Goal: Task Accomplishment & Management: Manage account settings

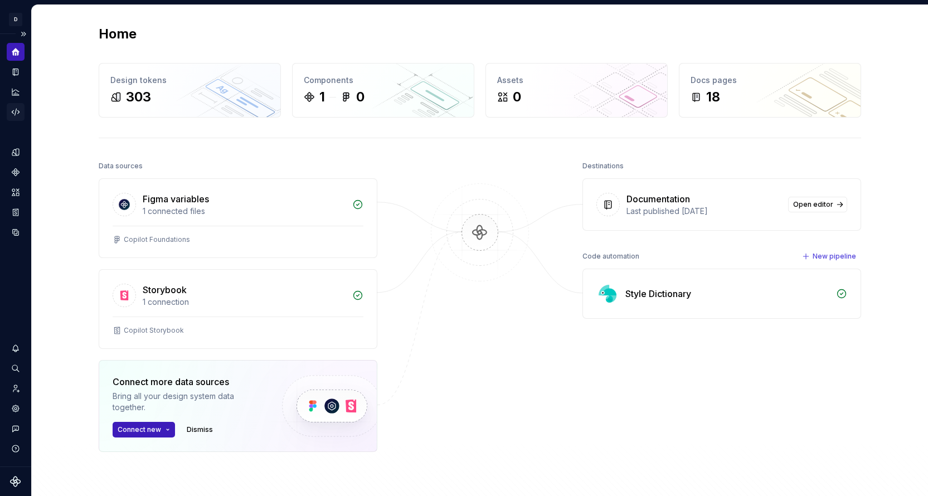
click at [16, 113] on icon "Code automation" at bounding box center [16, 112] width 10 height 10
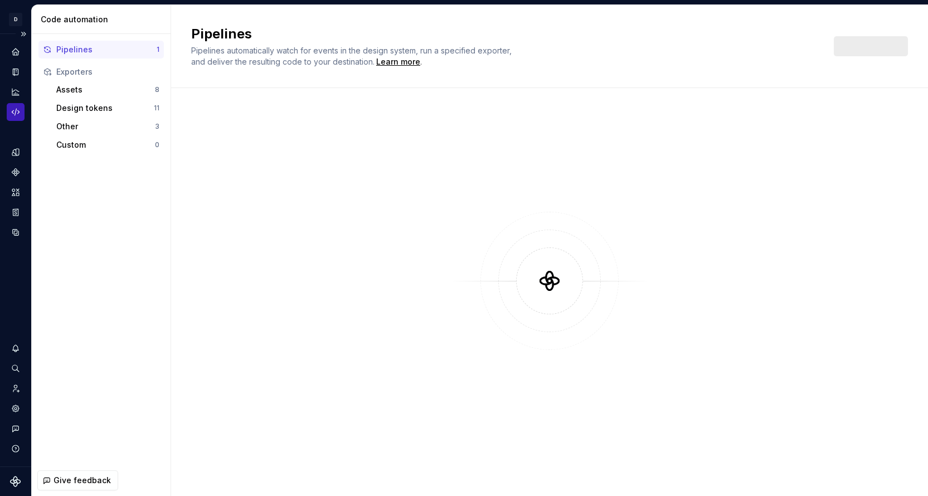
click at [17, 105] on div "Code automation" at bounding box center [16, 112] width 18 height 18
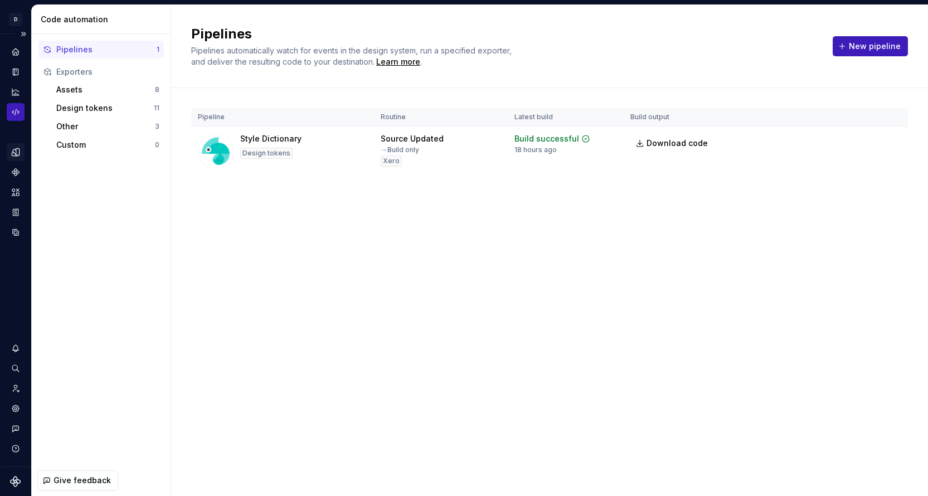
click at [13, 154] on icon "Design tokens" at bounding box center [16, 152] width 10 height 10
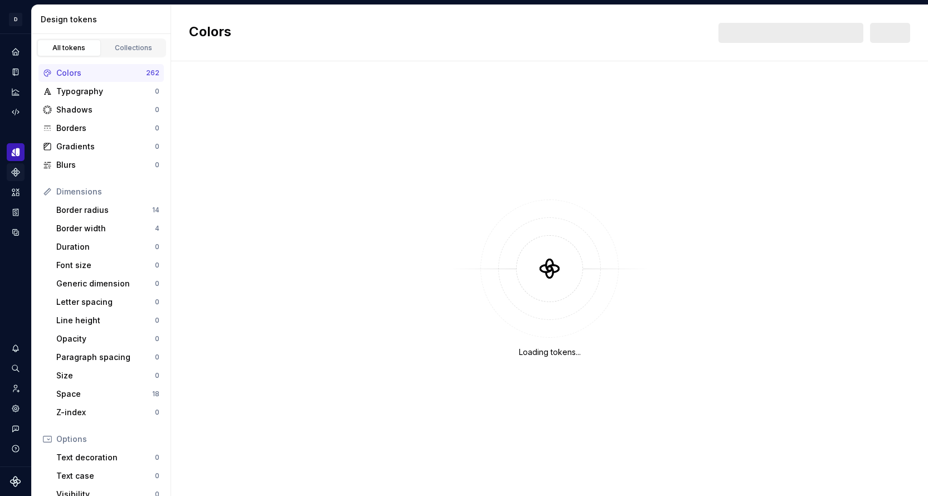
click at [14, 168] on icon "Components" at bounding box center [16, 172] width 8 height 8
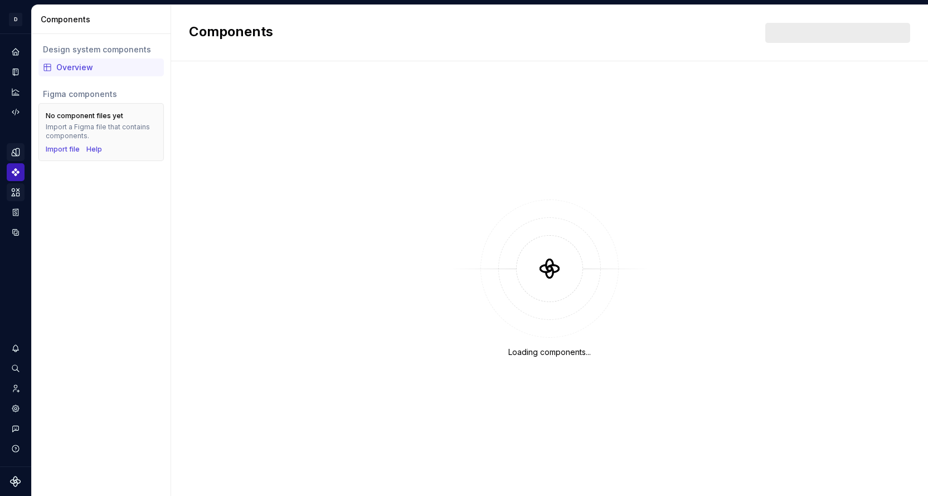
click at [19, 194] on icon "Assets" at bounding box center [16, 191] width 8 height 7
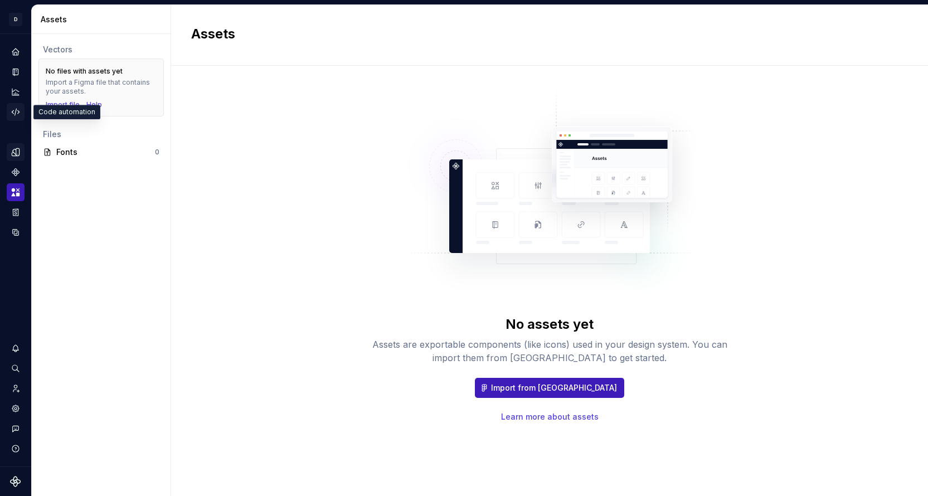
click at [17, 112] on icon "Code automation" at bounding box center [16, 112] width 10 height 10
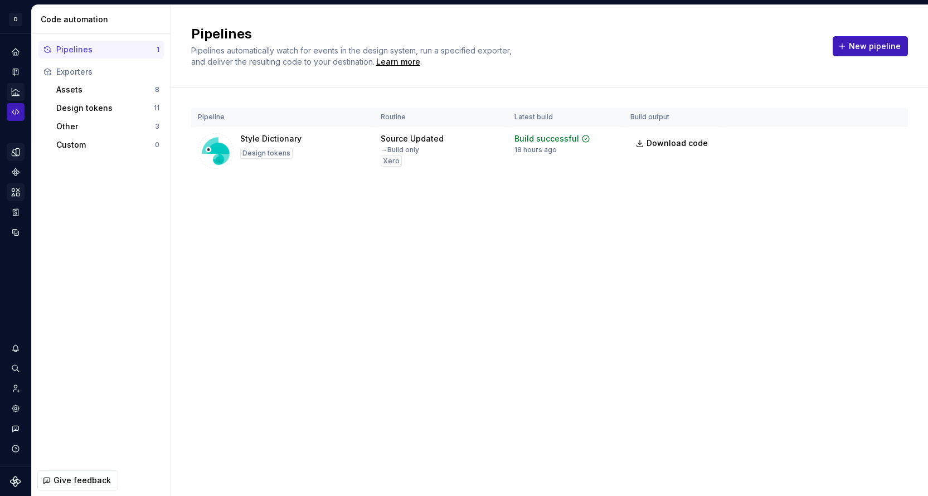
click at [21, 87] on div "Analytics" at bounding box center [16, 92] width 18 height 18
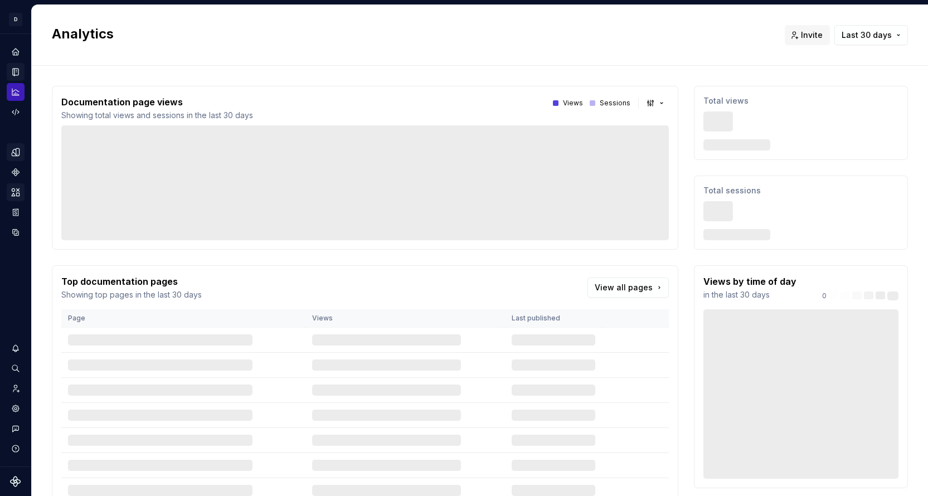
click at [15, 69] on icon "Documentation" at bounding box center [16, 72] width 4 height 6
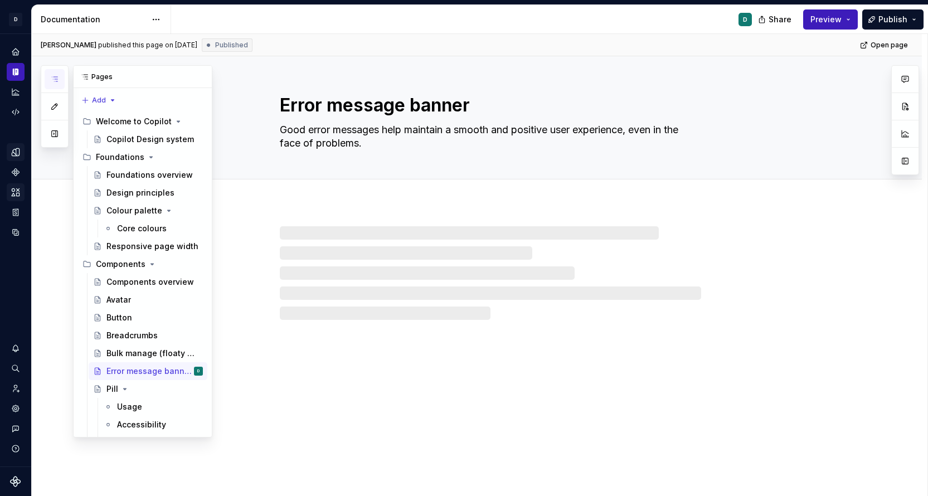
click at [57, 78] on icon "button" at bounding box center [54, 79] width 9 height 9
click at [117, 387] on div "Pill" at bounding box center [154, 389] width 96 height 16
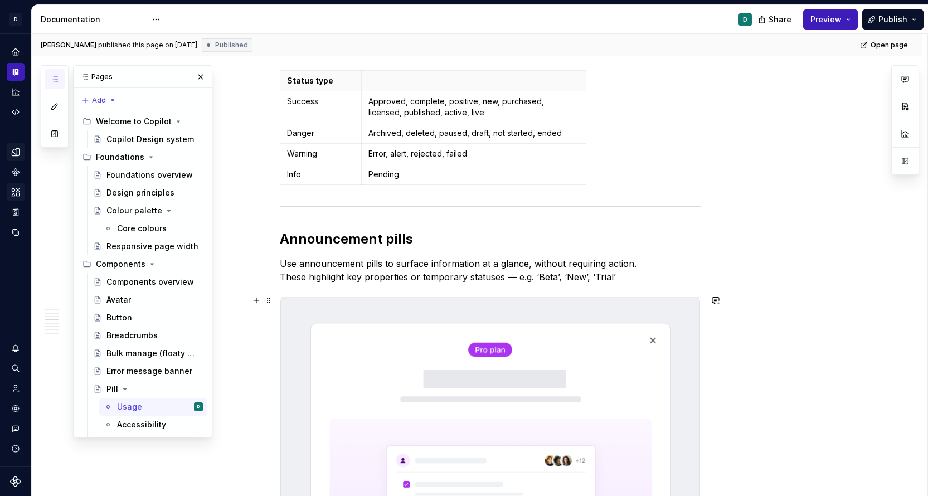
scroll to position [915, 0]
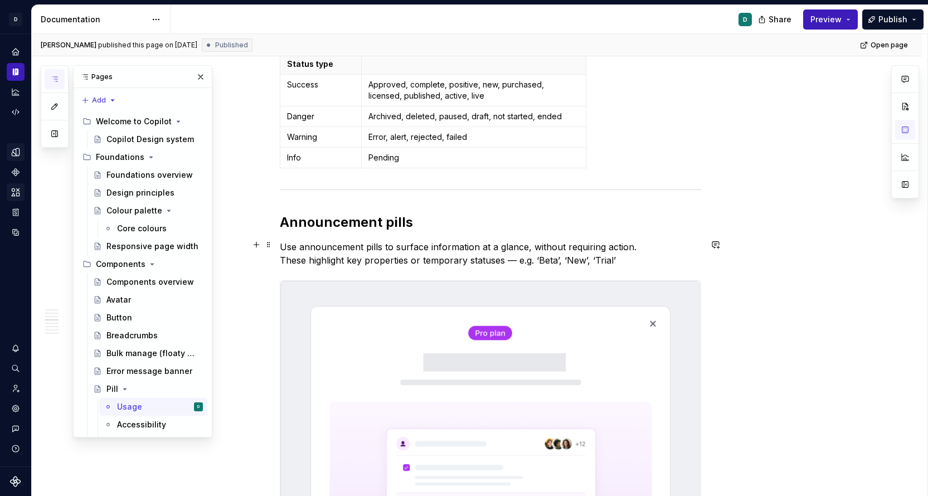
scroll to position [867, 0]
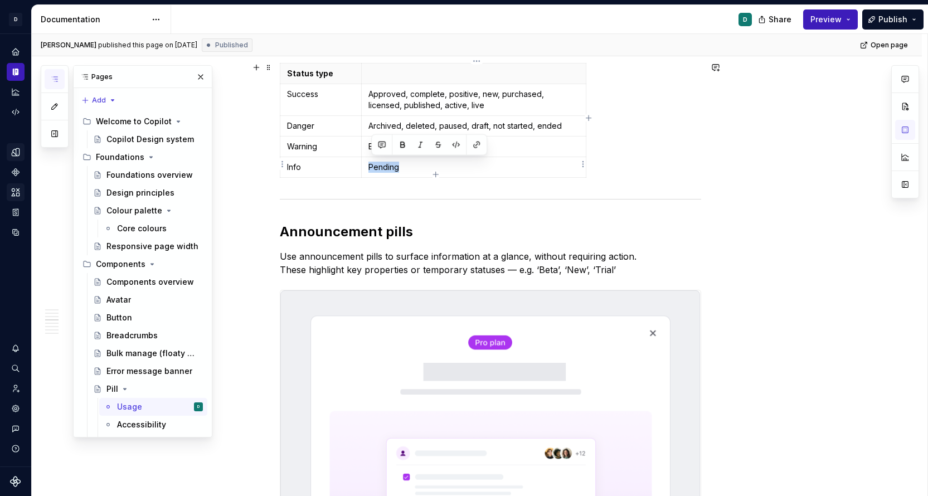
drag, startPoint x: 410, startPoint y: 166, endPoint x: 372, endPoint y: 164, distance: 37.4
click at [372, 164] on p "Pending" at bounding box center [473, 167] width 210 height 11
type textarea "*"
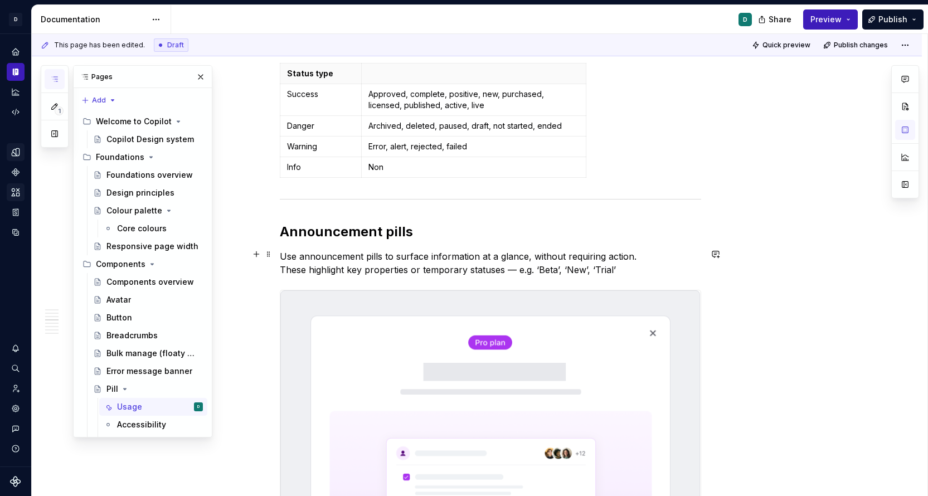
scroll to position [854, 0]
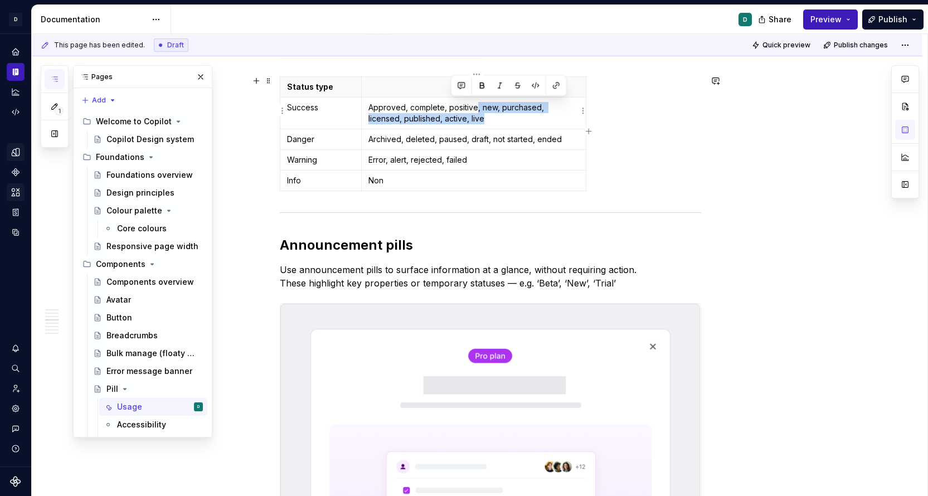
drag, startPoint x: 479, startPoint y: 109, endPoint x: 484, endPoint y: 115, distance: 7.9
click at [484, 115] on p "Approved, complete, positive, new, purchased, licensed, published, active, live" at bounding box center [473, 113] width 210 height 22
click at [551, 123] on td "Approved, complete, positive, new, purchased, licensed, published, active, live" at bounding box center [474, 114] width 224 height 32
drag, startPoint x: 478, startPoint y: 107, endPoint x: 577, endPoint y: 109, distance: 98.6
click at [577, 109] on p "Approved, complete, positive, new, purchased, licensed, published, active, live" at bounding box center [473, 113] width 210 height 22
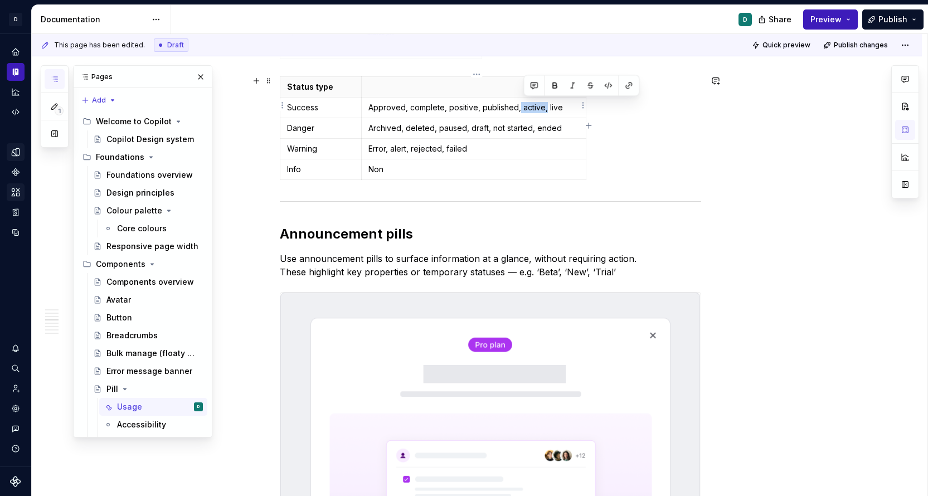
drag, startPoint x: 547, startPoint y: 106, endPoint x: 522, endPoint y: 107, distance: 25.7
click at [522, 107] on p "Approved, complete, positive, published, active, live" at bounding box center [473, 107] width 210 height 11
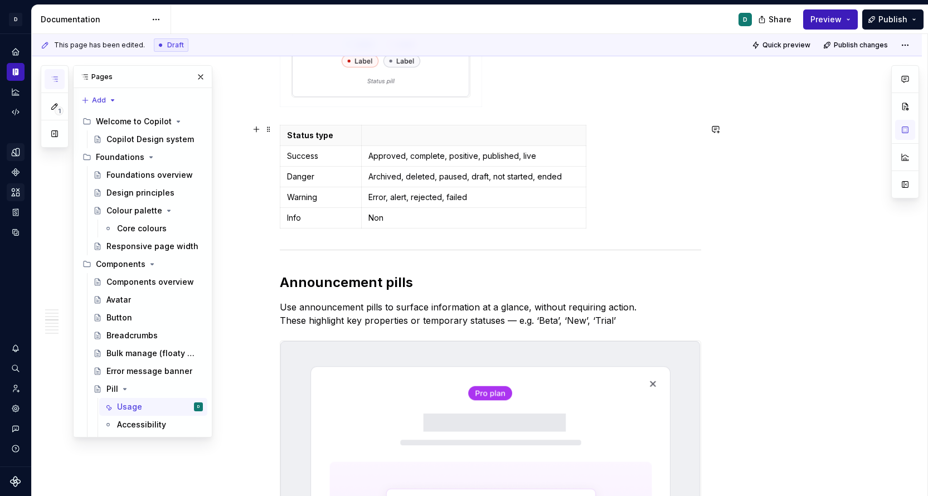
scroll to position [804, 0]
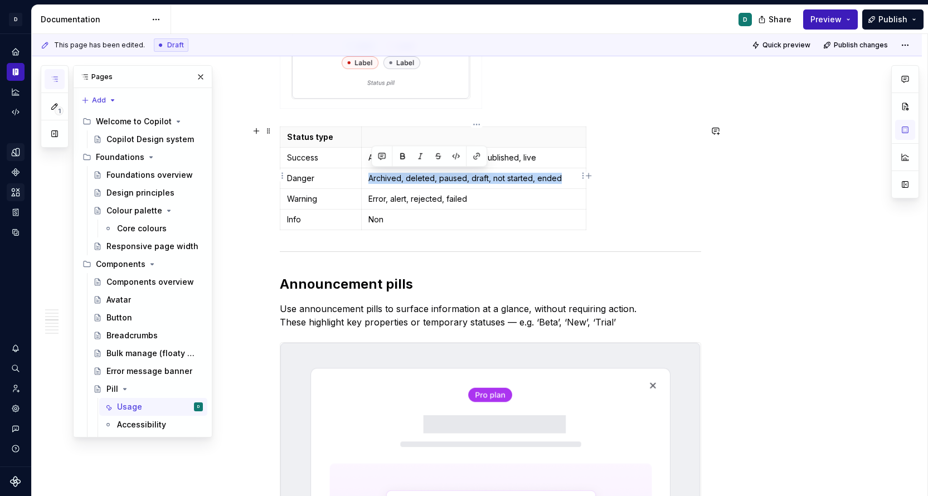
drag, startPoint x: 567, startPoint y: 176, endPoint x: 373, endPoint y: 173, distance: 193.4
click at [373, 173] on p "Archived, deleted, paused, draft, not started, ended" at bounding box center [473, 178] width 210 height 11
click at [411, 197] on p "Error, alert, rejected, failed" at bounding box center [473, 198] width 210 height 11
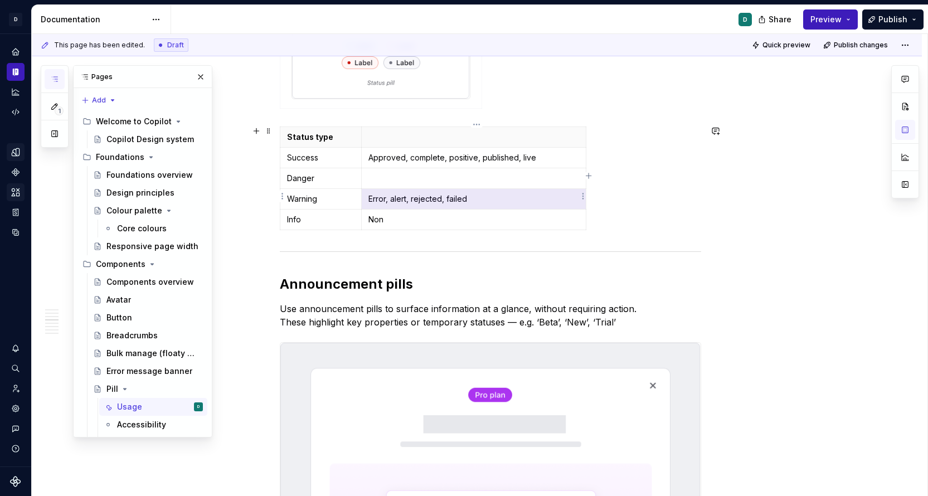
drag, startPoint x: 475, startPoint y: 198, endPoint x: 373, endPoint y: 199, distance: 102.0
click at [373, 199] on p "Error, alert, rejected, failed" at bounding box center [473, 198] width 210 height 11
drag, startPoint x: 471, startPoint y: 202, endPoint x: 373, endPoint y: 199, distance: 98.1
click at [373, 199] on td "Error, alert, rejected, failed" at bounding box center [474, 199] width 224 height 21
click at [372, 177] on p at bounding box center [473, 178] width 210 height 11
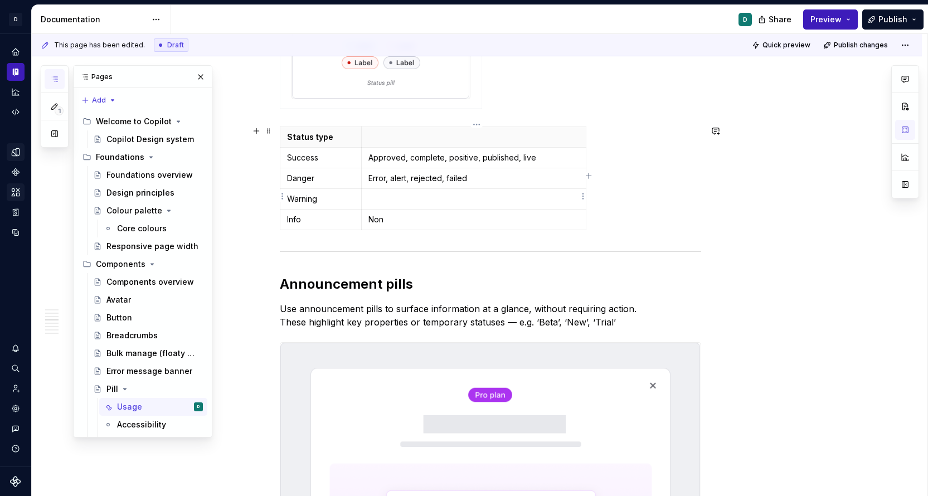
click at [383, 197] on p at bounding box center [473, 198] width 210 height 11
click at [394, 217] on p "Non" at bounding box center [473, 219] width 210 height 11
click at [369, 218] on td "Non-blocking descriptors)" at bounding box center [474, 220] width 224 height 21
click at [900, 25] on button "Publish" at bounding box center [892, 19] width 61 height 20
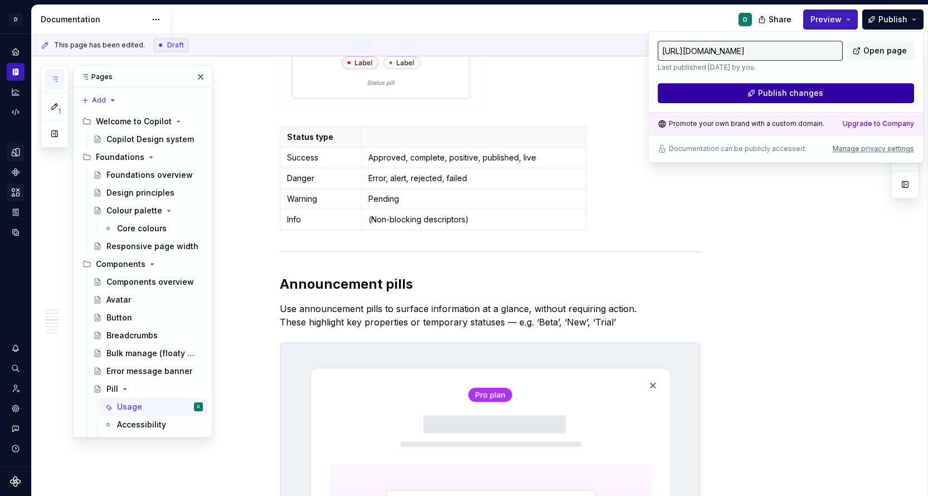
click at [851, 97] on button "Publish changes" at bounding box center [786, 93] width 256 height 20
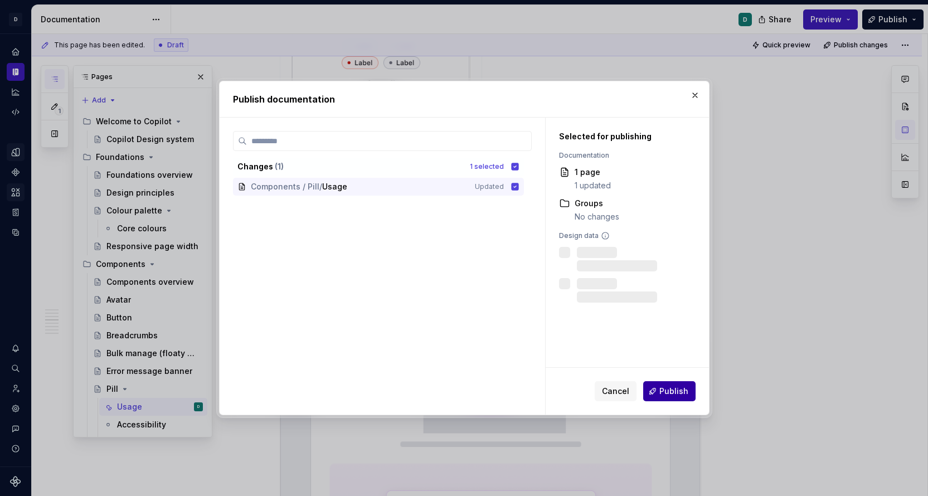
click at [665, 392] on span "Publish" at bounding box center [673, 391] width 29 height 11
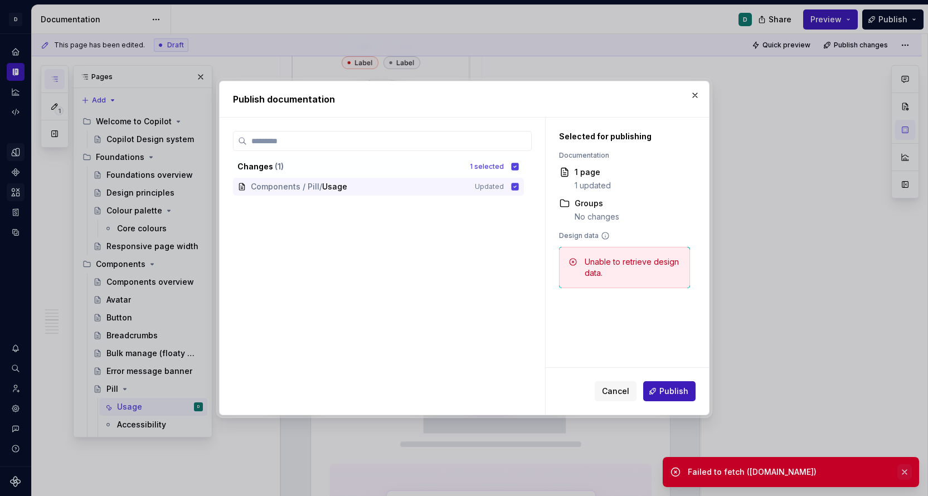
click at [904, 469] on button "button" at bounding box center [904, 472] width 14 height 16
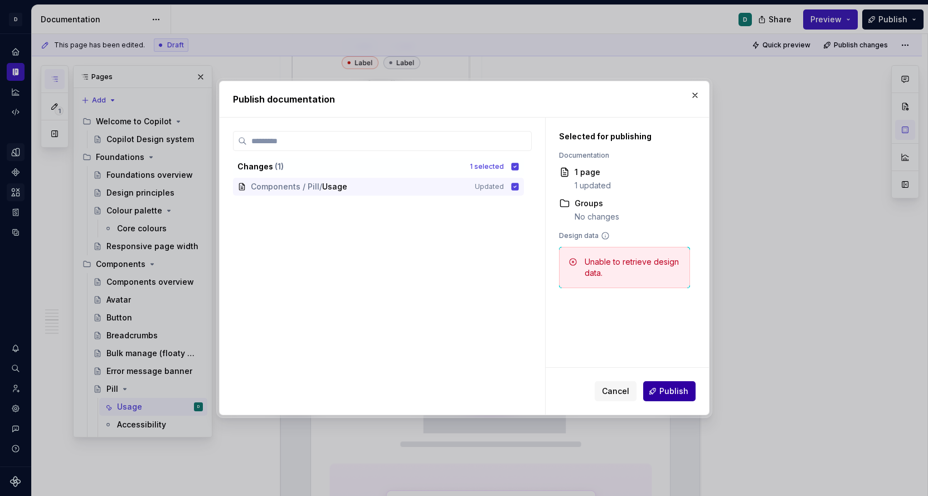
click at [675, 396] on span "Publish" at bounding box center [673, 391] width 29 height 11
click at [697, 96] on button "button" at bounding box center [695, 95] width 16 height 16
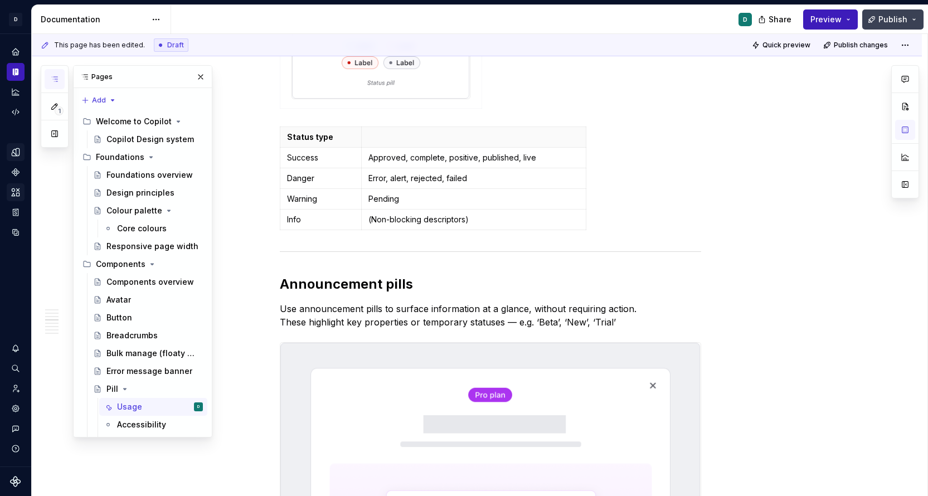
click at [897, 17] on span "Publish" at bounding box center [892, 19] width 29 height 11
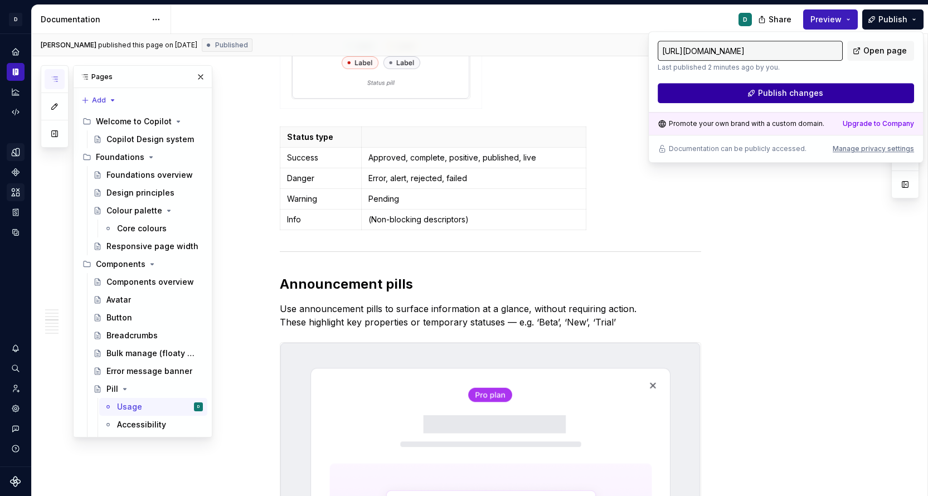
click at [831, 95] on button "Publish changes" at bounding box center [786, 93] width 256 height 20
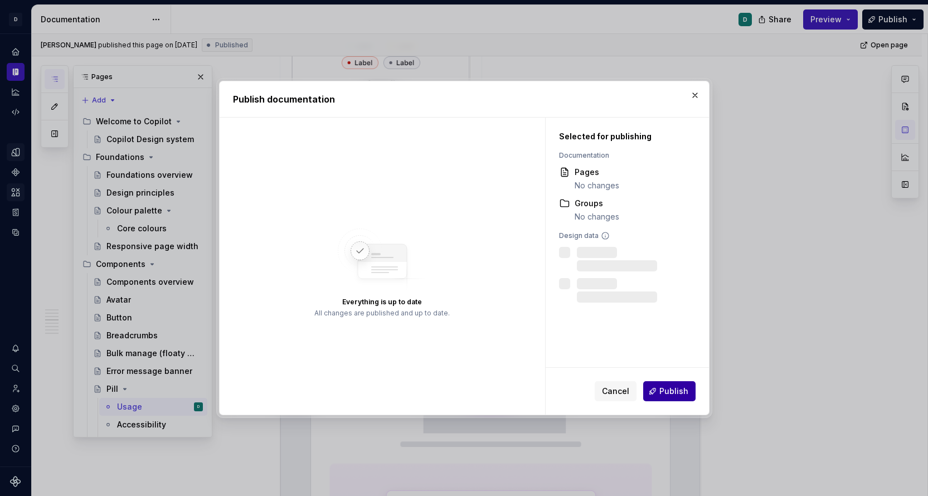
click at [674, 393] on span "Publish" at bounding box center [673, 391] width 29 height 11
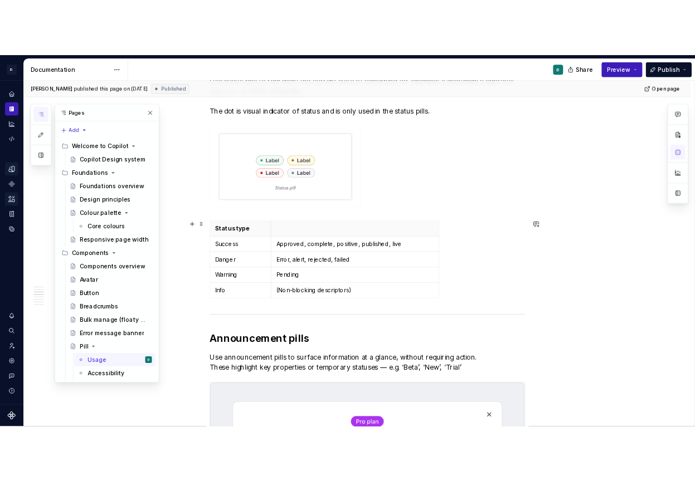
scroll to position [666, 0]
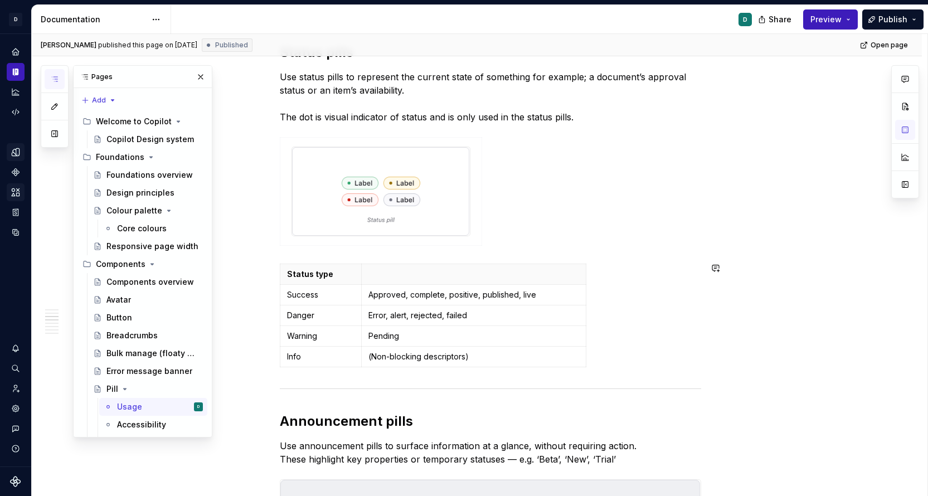
click at [387, 277] on p at bounding box center [473, 274] width 210 height 11
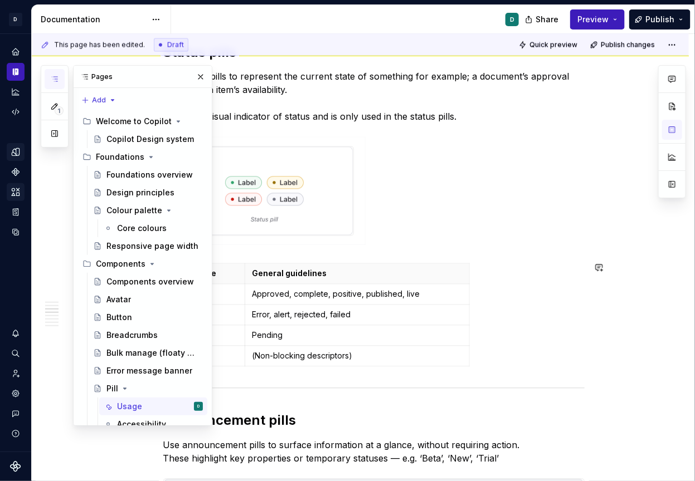
type textarea "*"
click at [519, 166] on div at bounding box center [373, 193] width 421 height 113
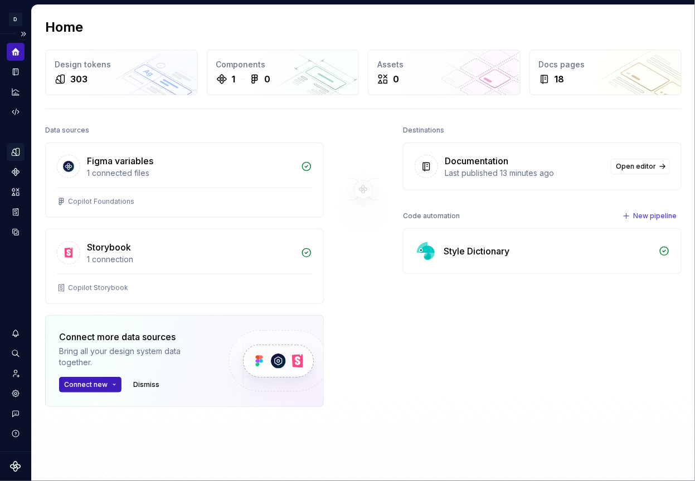
click at [18, 145] on div "Design tokens" at bounding box center [16, 152] width 18 height 18
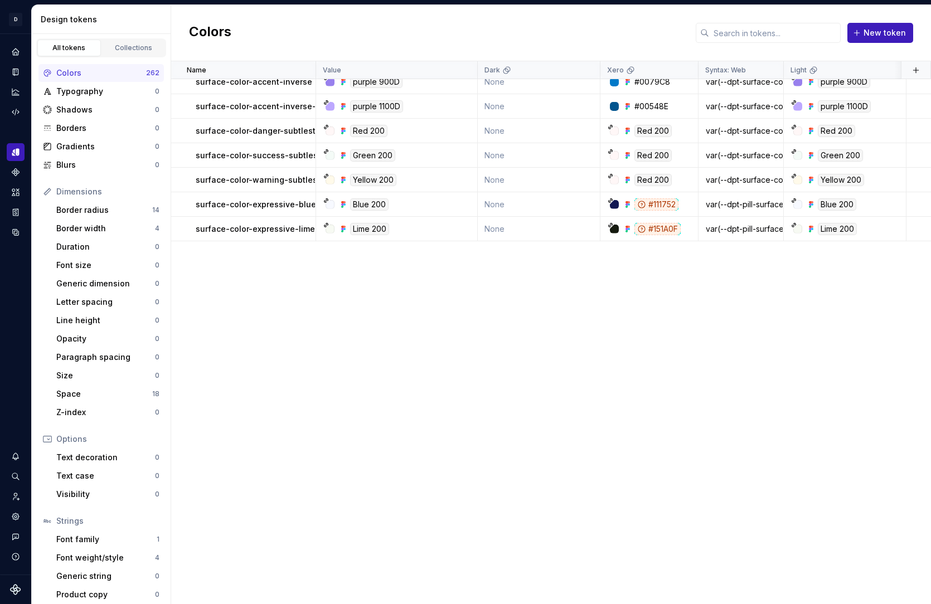
scroll to position [4178, 0]
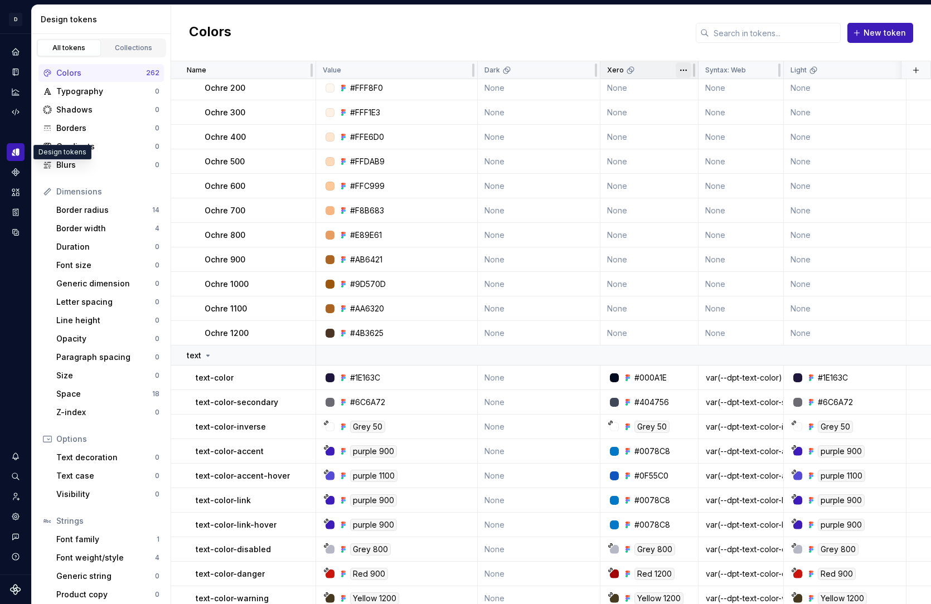
click at [687, 68] on html "D Copilot D Design system data Design tokens All tokens Collections Colors 262 …" at bounding box center [465, 302] width 931 height 604
click at [694, 155] on span "Delete theme" at bounding box center [732, 154] width 72 height 11
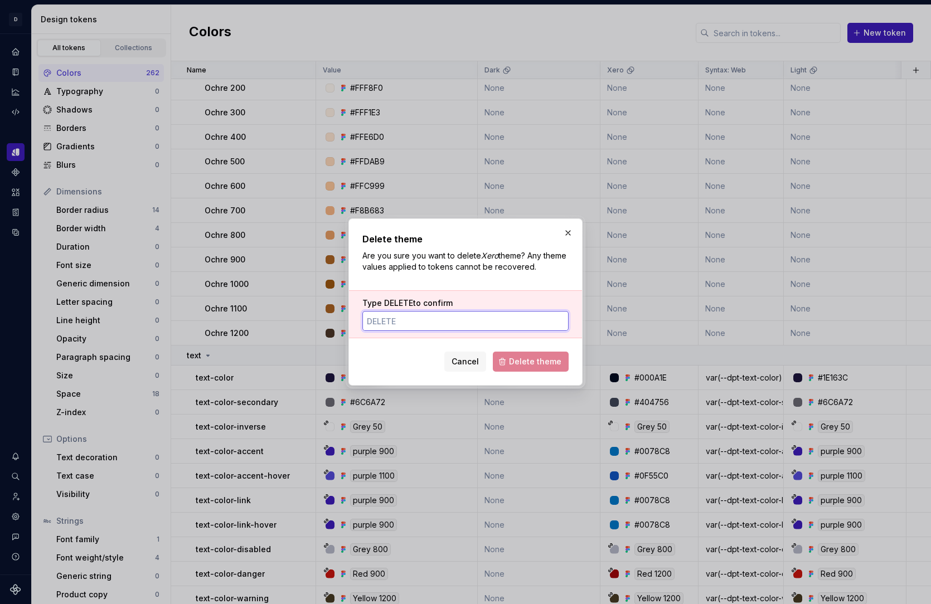
click at [443, 314] on input "Type DELETE to confirm" at bounding box center [465, 321] width 206 height 20
type input "DELETE"
click at [532, 361] on span "Delete theme" at bounding box center [535, 361] width 52 height 11
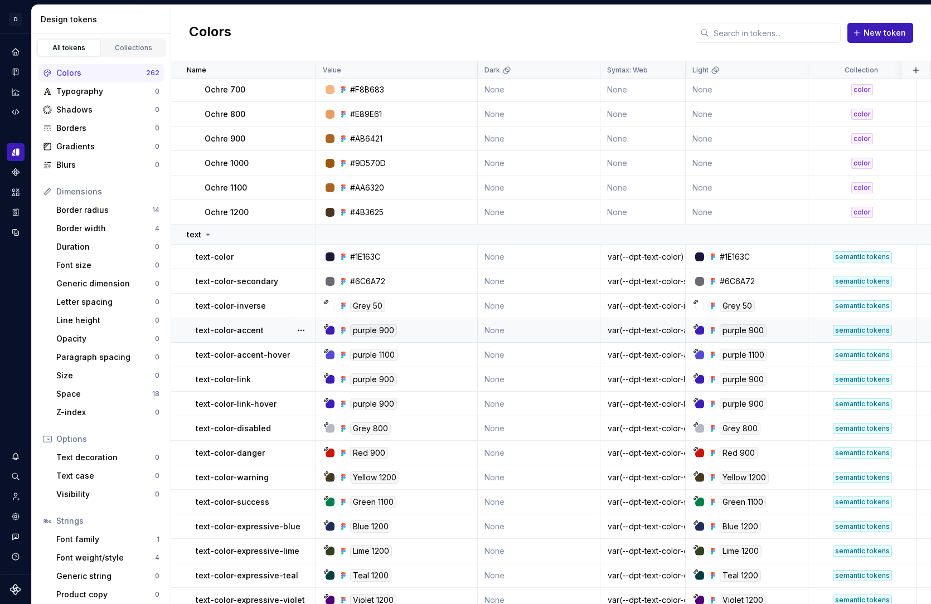
scroll to position [4162, 0]
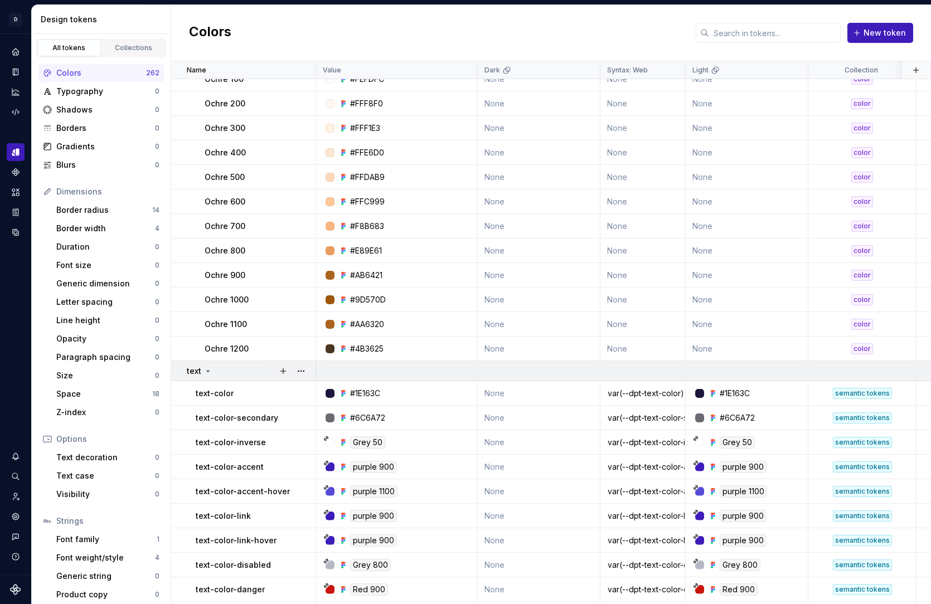
click at [670, 371] on td at bounding box center [765, 371] width 898 height 20
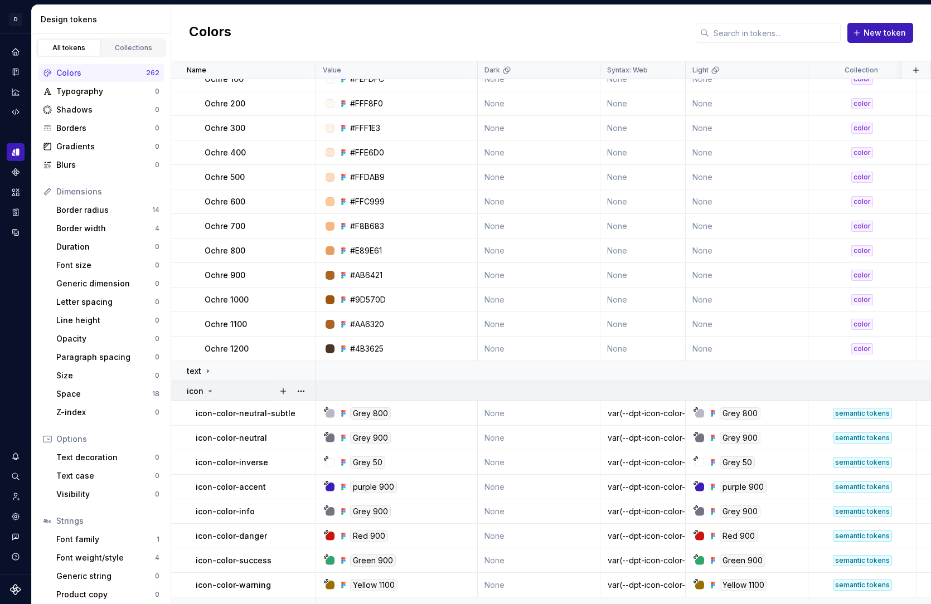
click at [679, 395] on td at bounding box center [765, 391] width 898 height 20
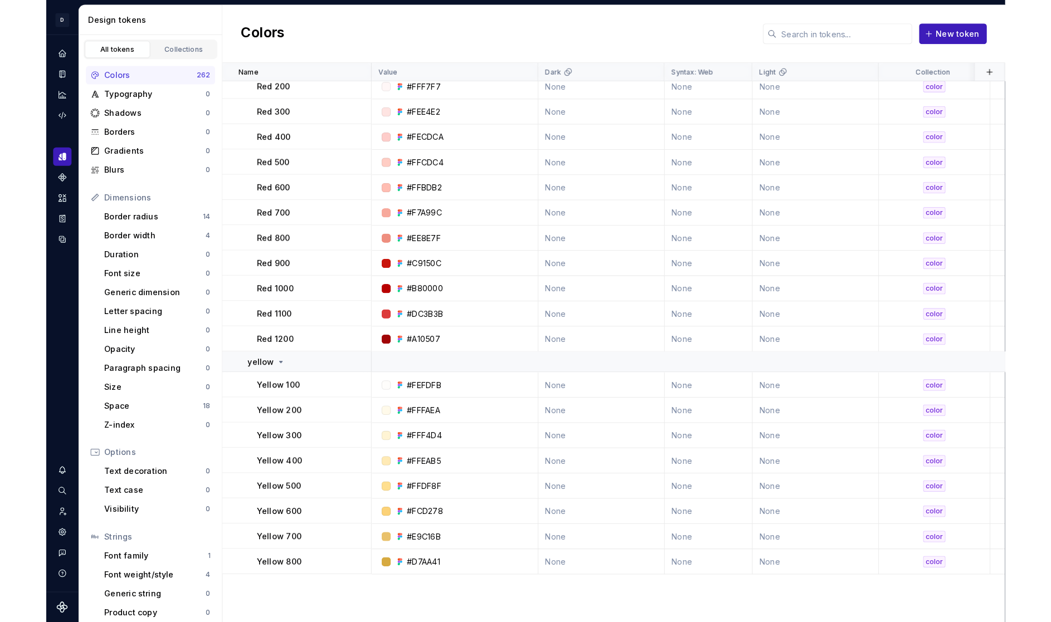
scroll to position [0, 0]
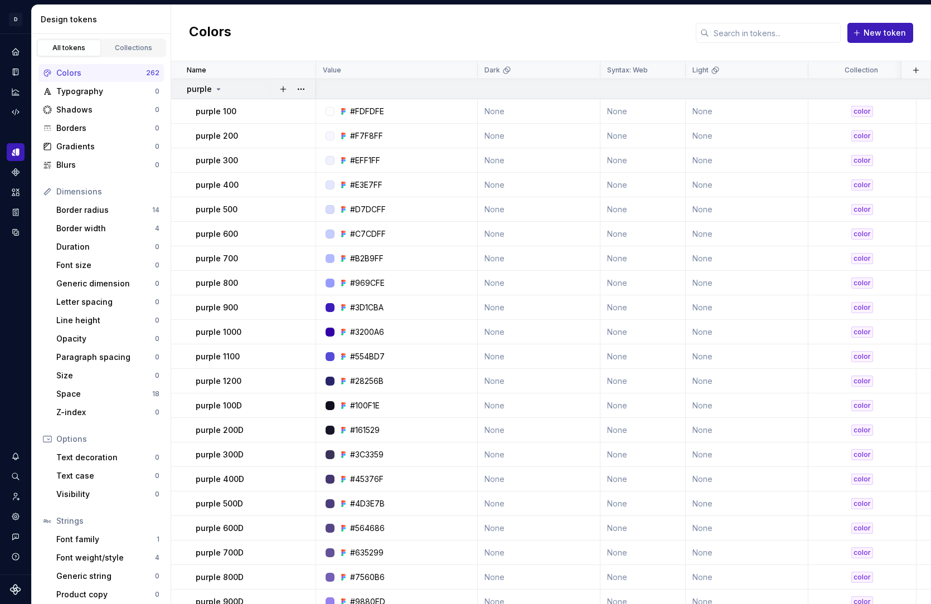
click at [211, 84] on div "purple" at bounding box center [205, 89] width 36 height 11
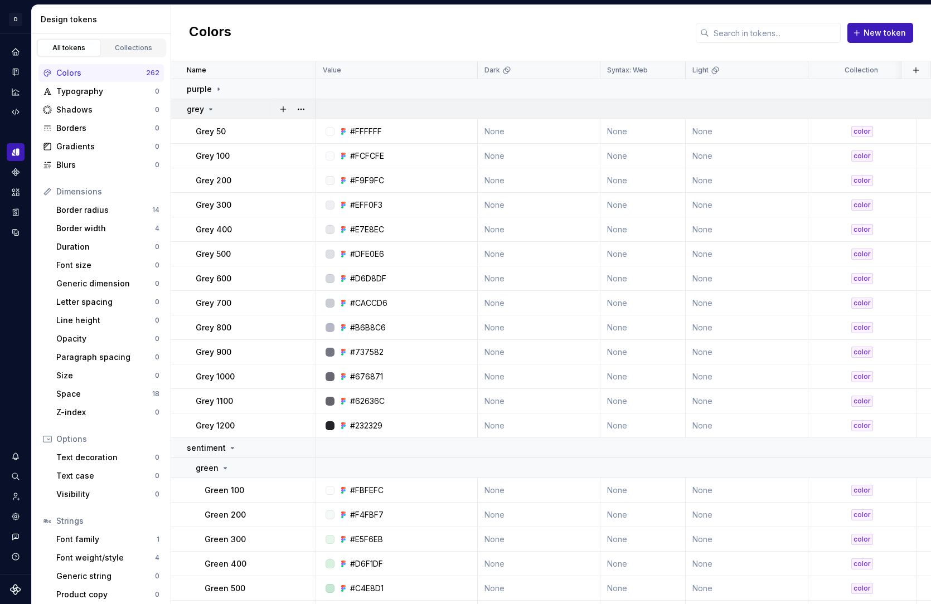
click at [212, 106] on icon at bounding box center [210, 109] width 9 height 9
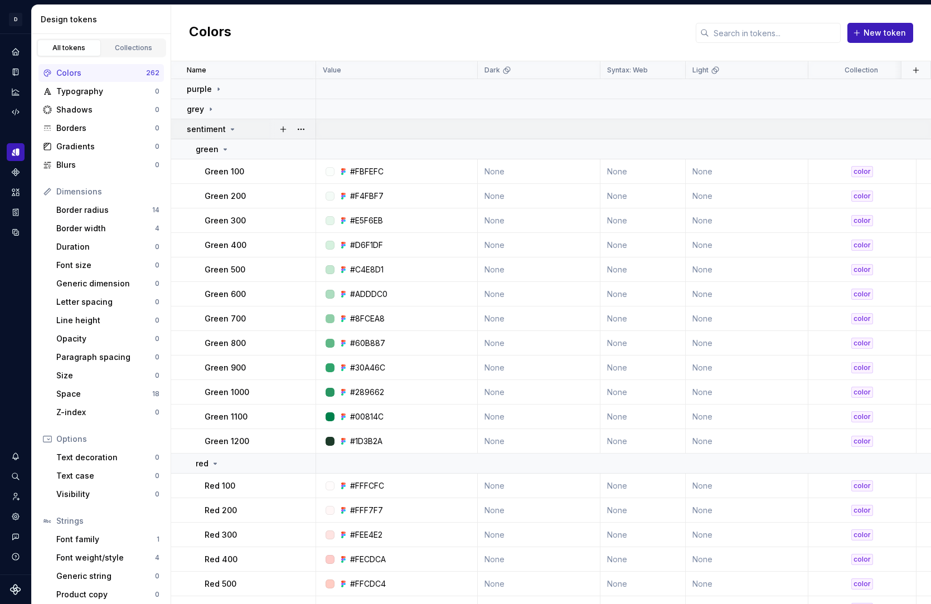
click at [231, 129] on icon at bounding box center [232, 129] width 3 height 1
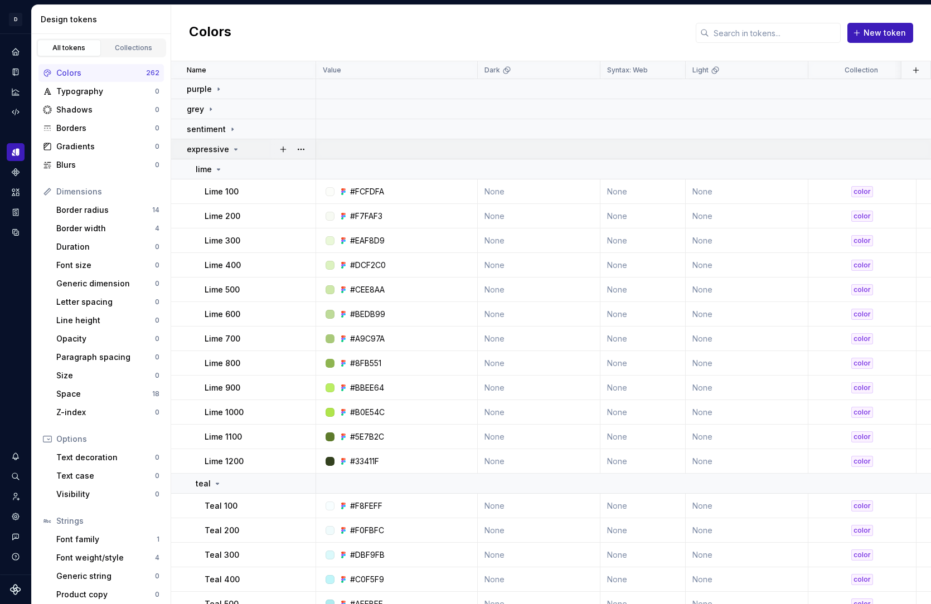
click at [232, 146] on icon at bounding box center [235, 149] width 9 height 9
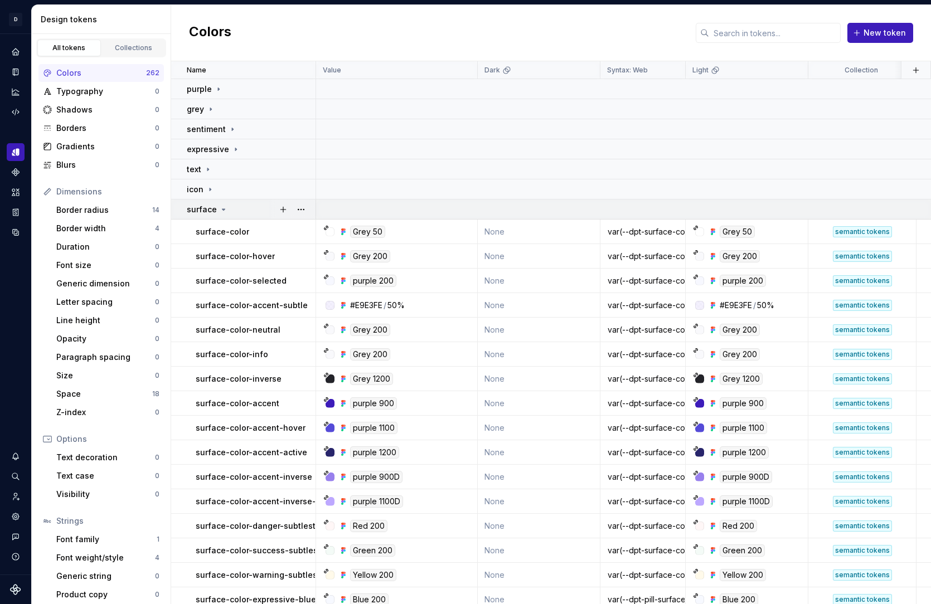
click at [221, 213] on icon at bounding box center [223, 209] width 9 height 9
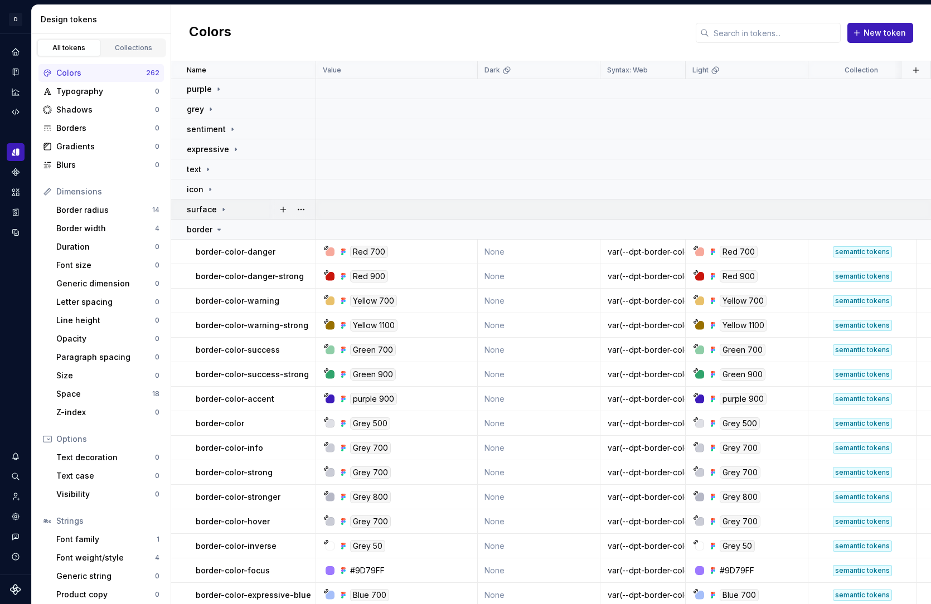
click at [219, 210] on icon at bounding box center [223, 209] width 9 height 9
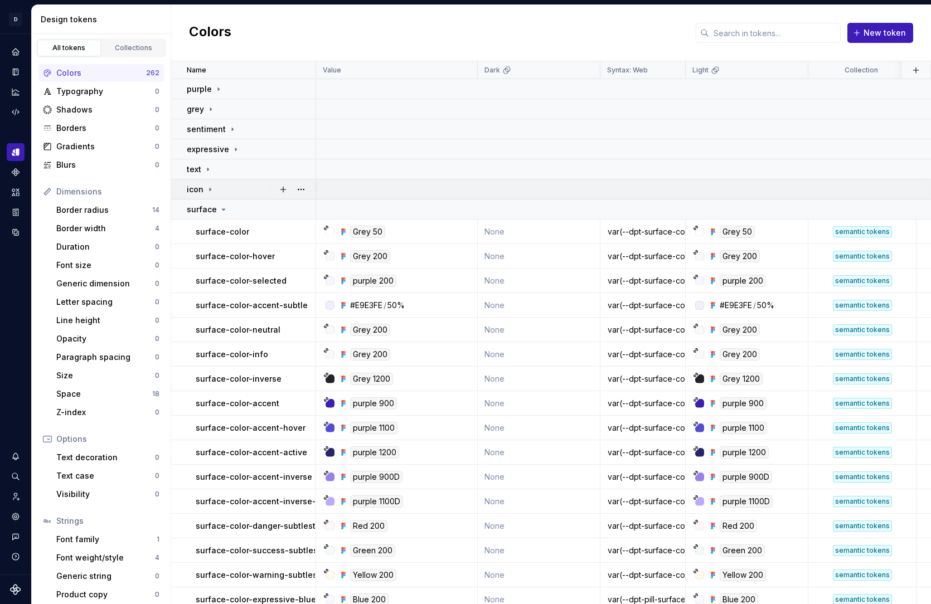
click at [210, 189] on icon at bounding box center [210, 189] width 9 height 9
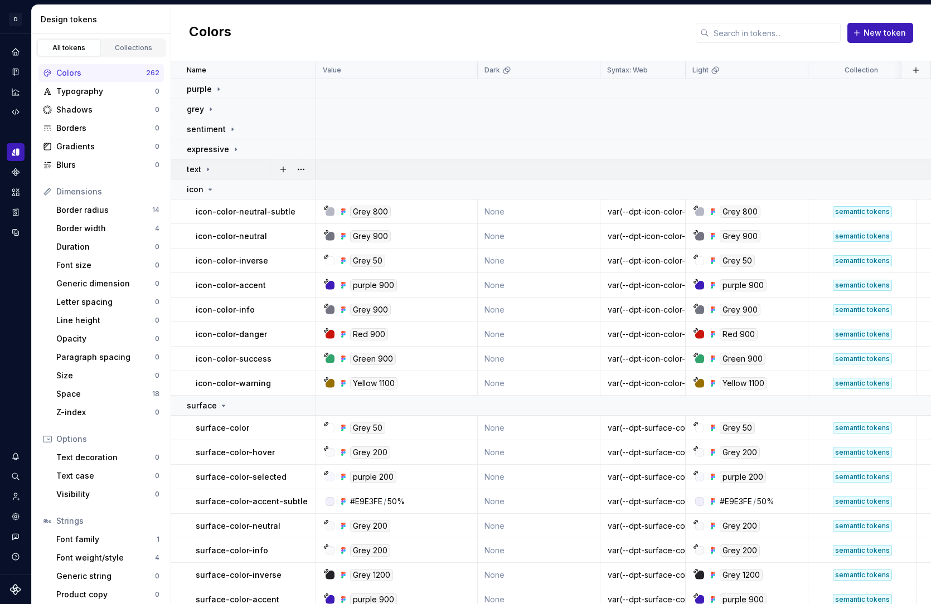
click at [206, 167] on icon at bounding box center [207, 169] width 9 height 9
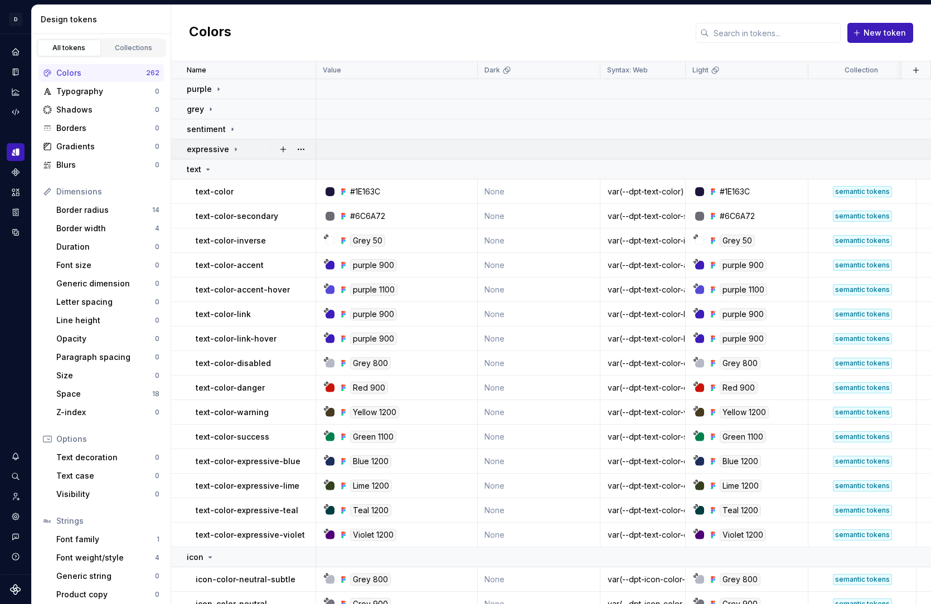
click at [235, 147] on icon at bounding box center [235, 149] width 9 height 9
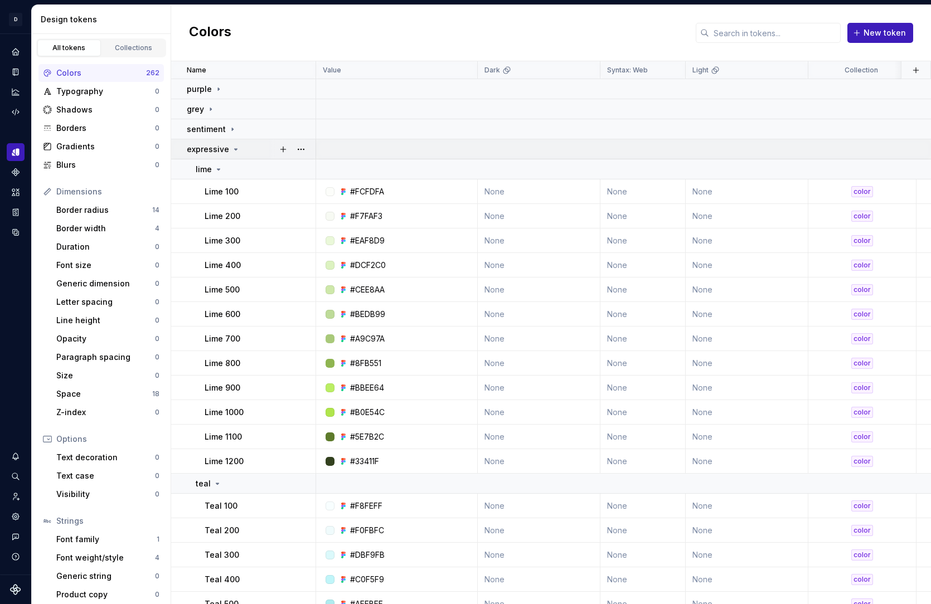
click at [235, 147] on icon at bounding box center [235, 149] width 9 height 9
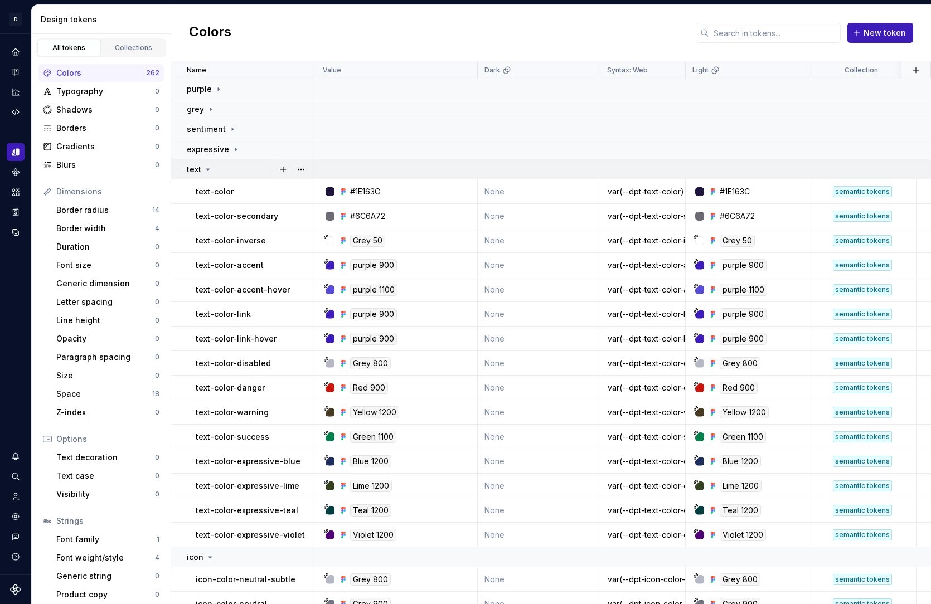
click at [675, 176] on td at bounding box center [765, 169] width 898 height 20
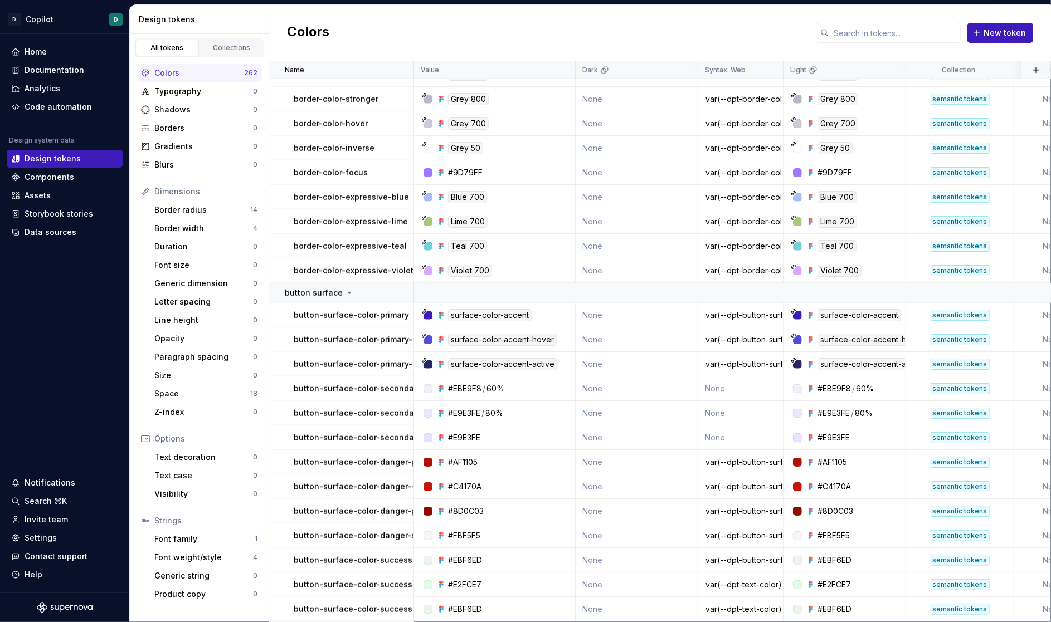
scroll to position [1629, 0]
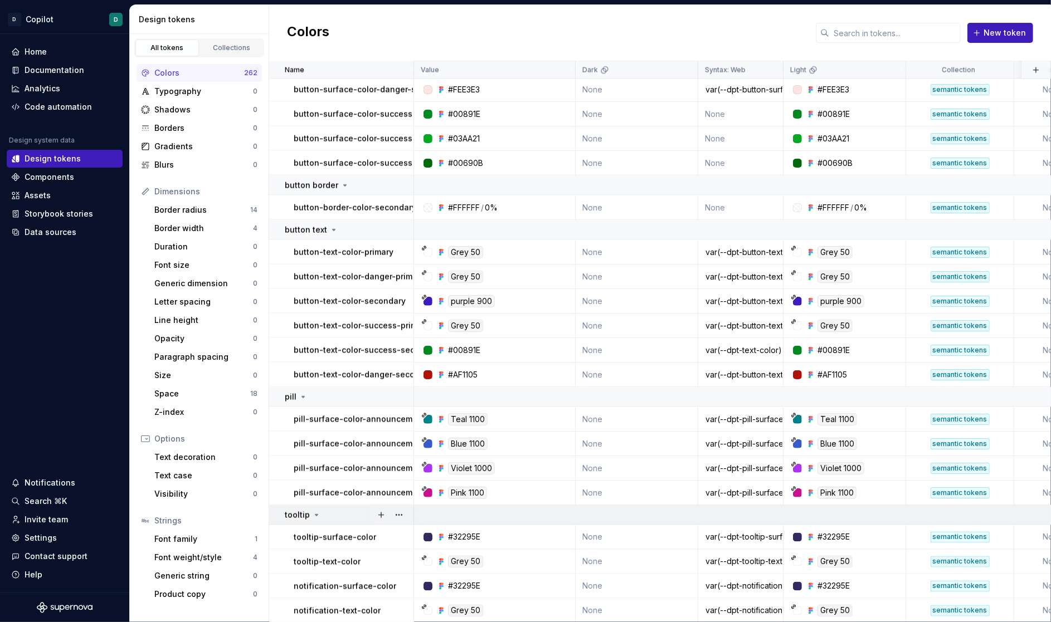
click at [694, 481] on td at bounding box center [863, 515] width 898 height 20
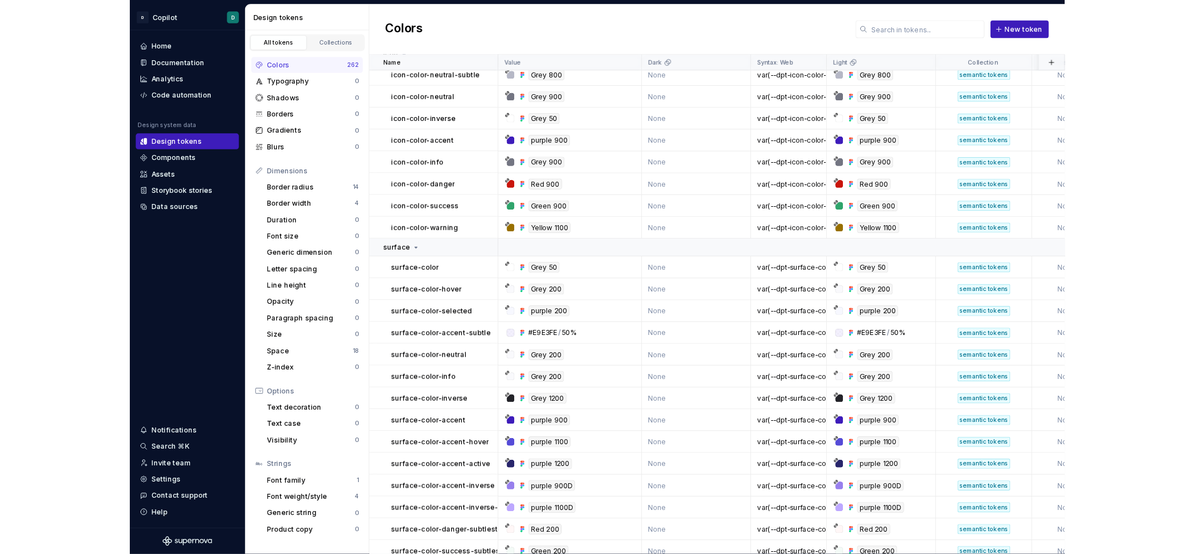
scroll to position [0, 0]
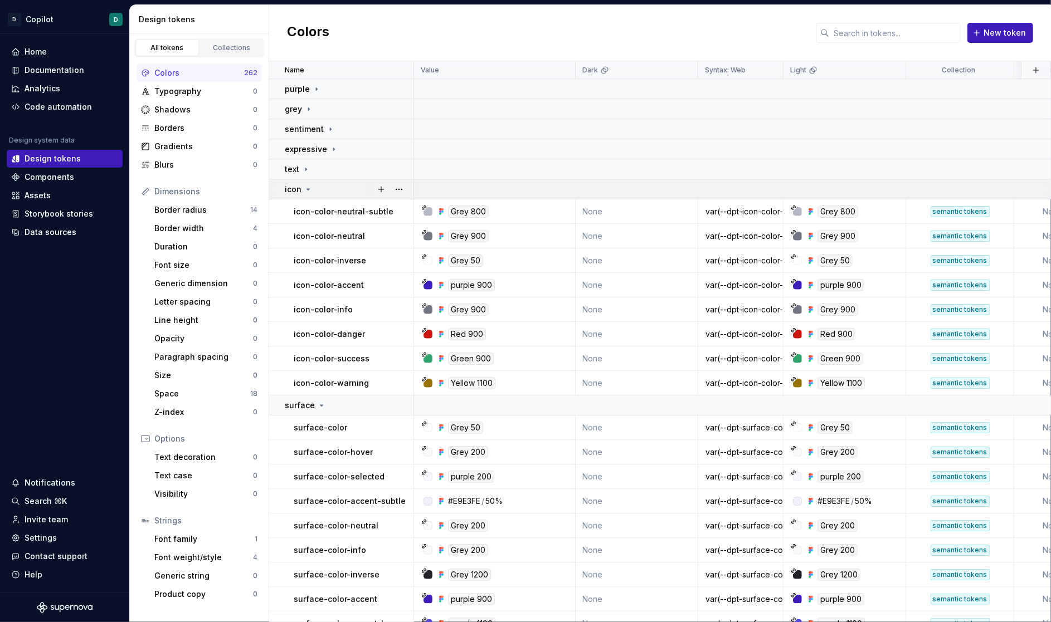
click at [307, 189] on icon at bounding box center [308, 189] width 3 height 1
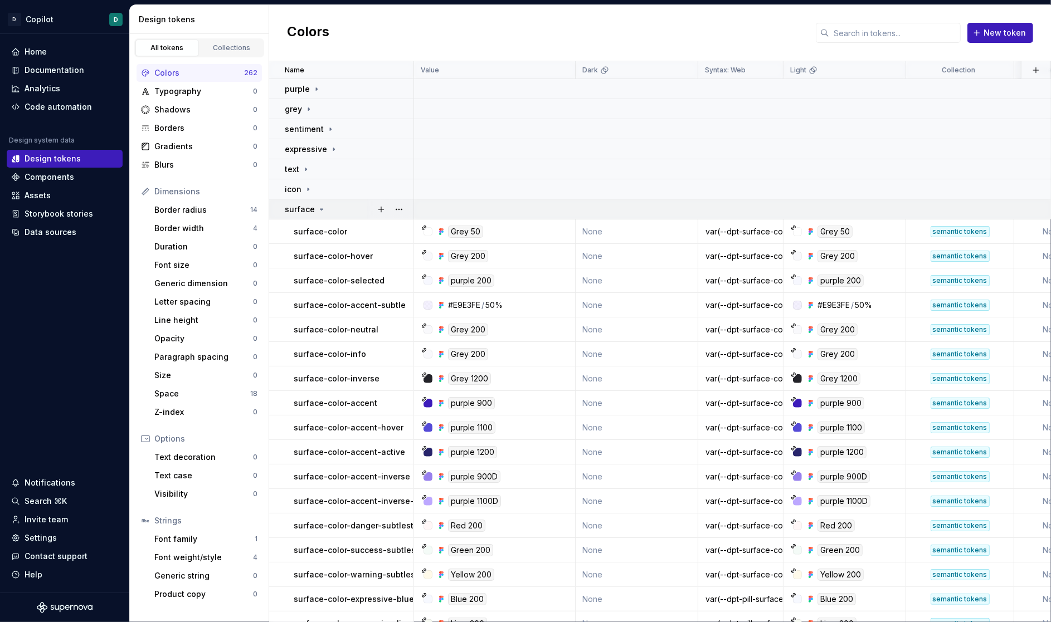
click at [317, 211] on icon at bounding box center [321, 209] width 9 height 9
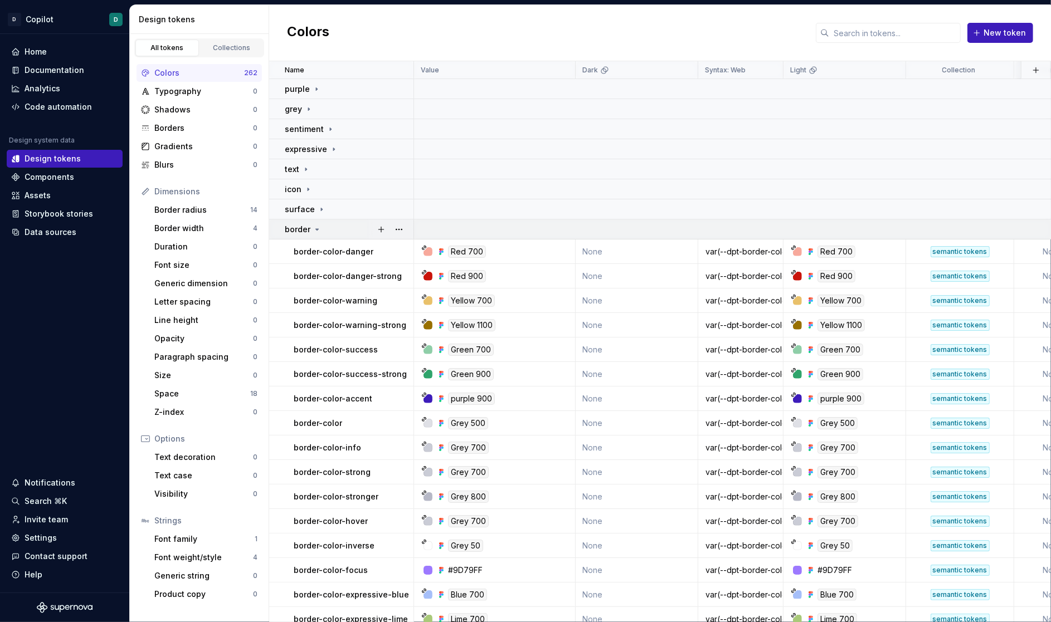
click at [320, 229] on icon at bounding box center [317, 229] width 9 height 9
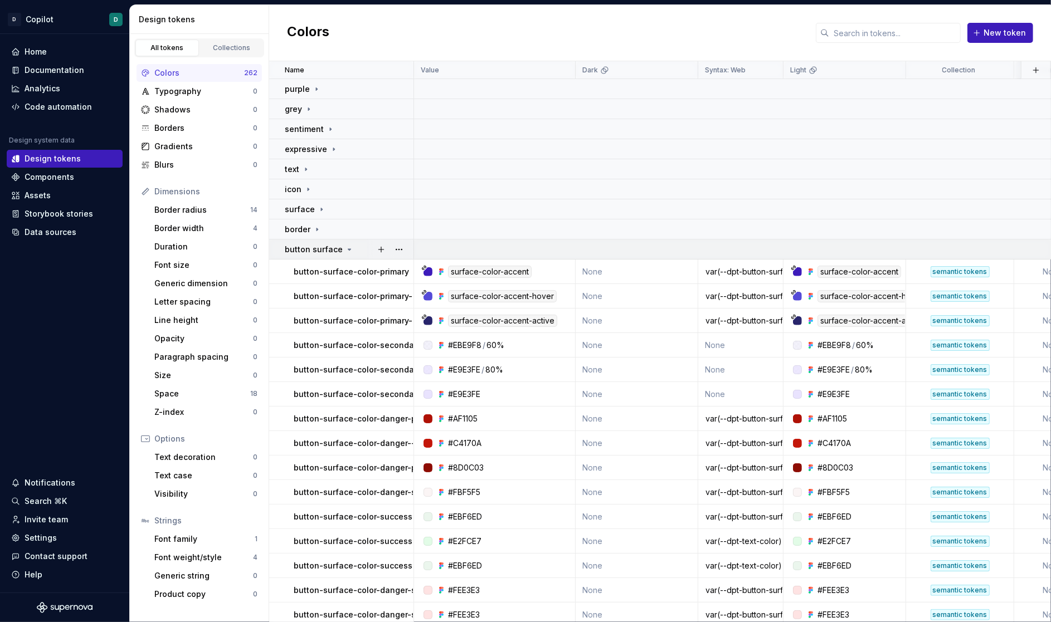
click at [345, 250] on icon at bounding box center [349, 249] width 9 height 9
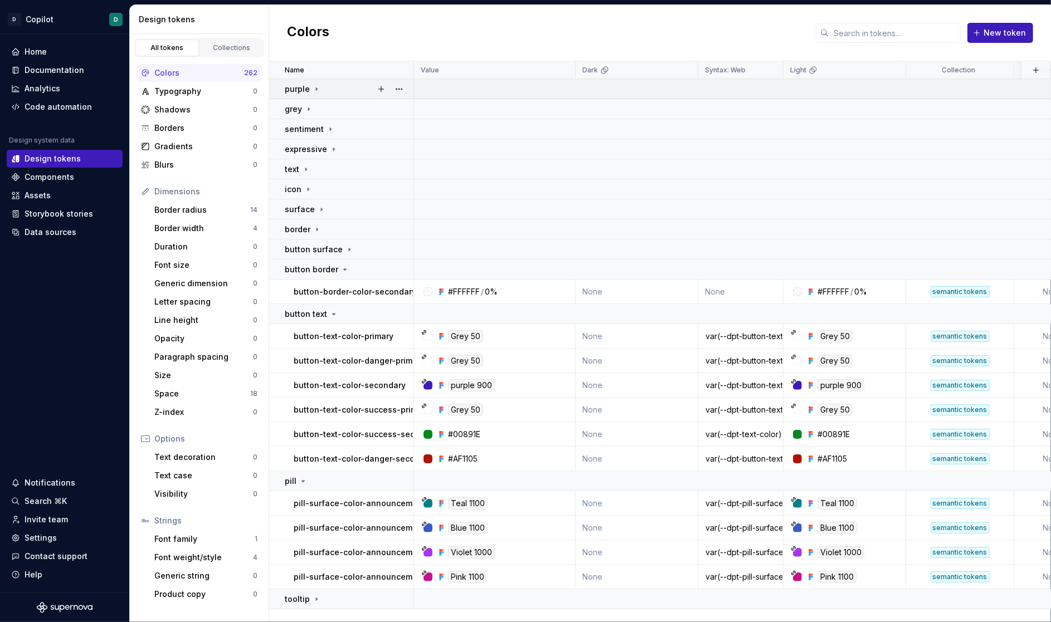
click at [311, 84] on div "purple" at bounding box center [303, 89] width 36 height 11
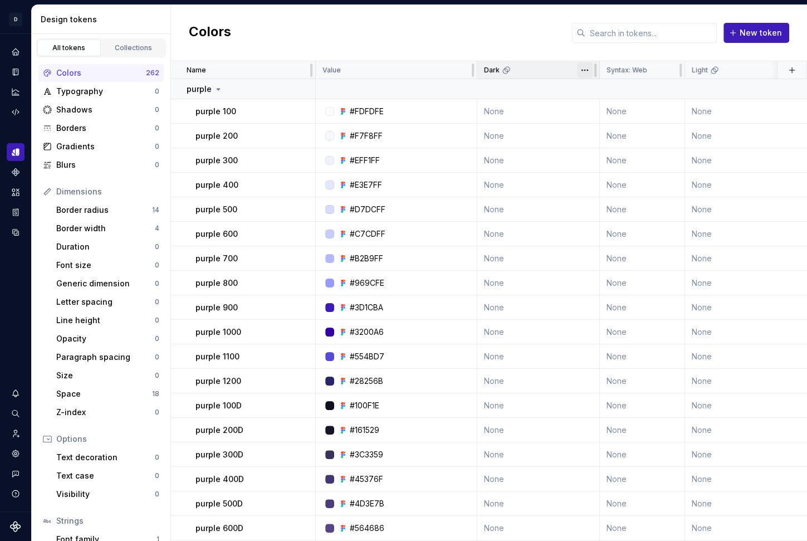
click at [588, 75] on html "D Copilot D Design system data Design tokens All tokens Collections Colors 262 …" at bounding box center [403, 270] width 807 height 541
click at [607, 155] on span "Delete theme" at bounding box center [634, 154] width 72 height 11
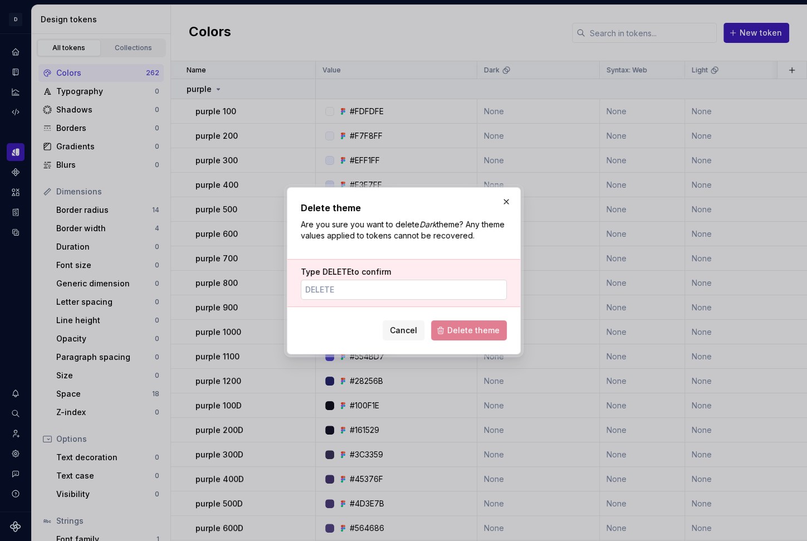
click at [363, 289] on input "Type DELETE to confirm" at bounding box center [404, 290] width 206 height 20
type input "DELETE"
click at [466, 331] on span "Delete theme" at bounding box center [473, 330] width 52 height 11
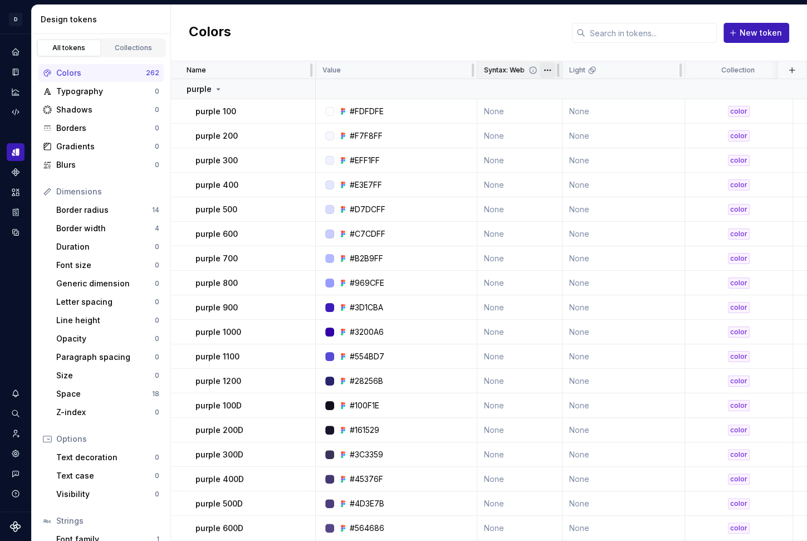
click at [551, 70] on html "D Copilot D Design system data Design tokens All tokens Collections Colors 262 …" at bounding box center [403, 270] width 807 height 541
click at [568, 154] on div "Delete property" at bounding box center [597, 154] width 72 height 11
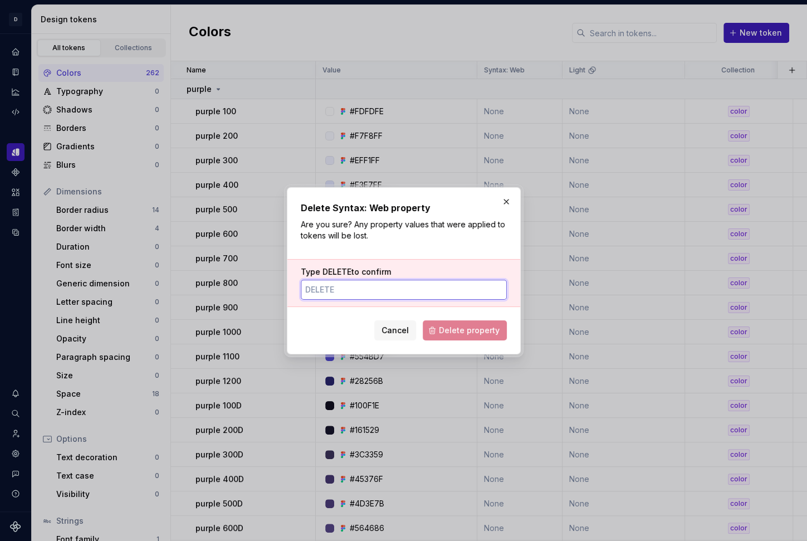
click at [343, 288] on input "Type DELETE to confirm" at bounding box center [404, 290] width 206 height 20
type input "DELETE"
click at [477, 331] on span "Delete property" at bounding box center [469, 330] width 61 height 11
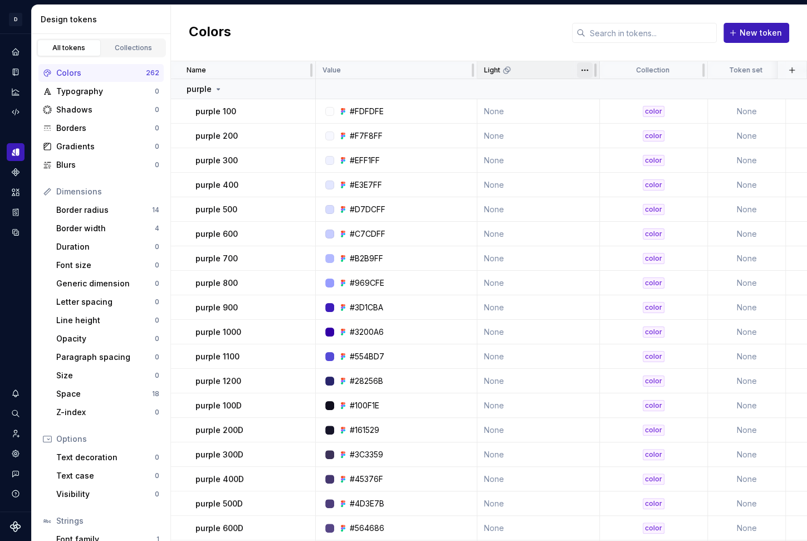
click at [586, 71] on html "D Copilot D Design system data Design tokens All tokens Collections Colors 262 …" at bounding box center [403, 270] width 807 height 541
click at [608, 155] on span "Delete theme" at bounding box center [634, 154] width 72 height 11
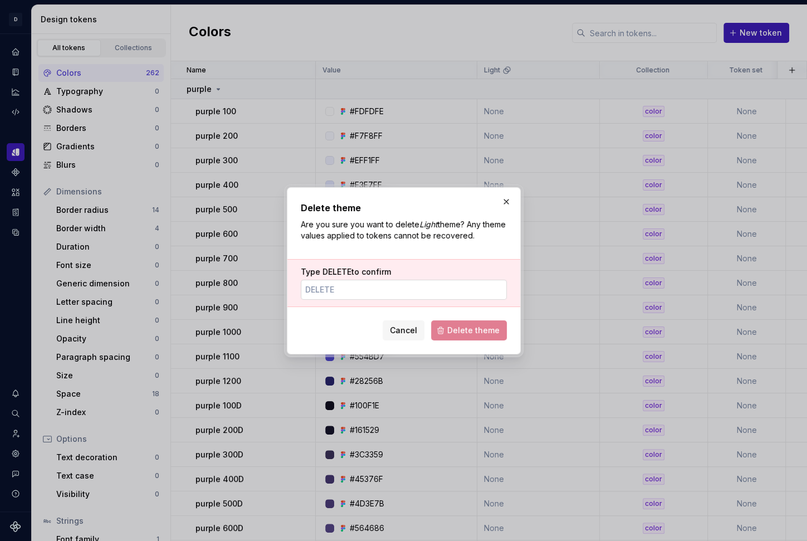
click at [372, 291] on input "Type DELETE to confirm" at bounding box center [404, 290] width 206 height 20
type input "DELETE"
click at [476, 328] on span "Delete theme" at bounding box center [473, 330] width 52 height 11
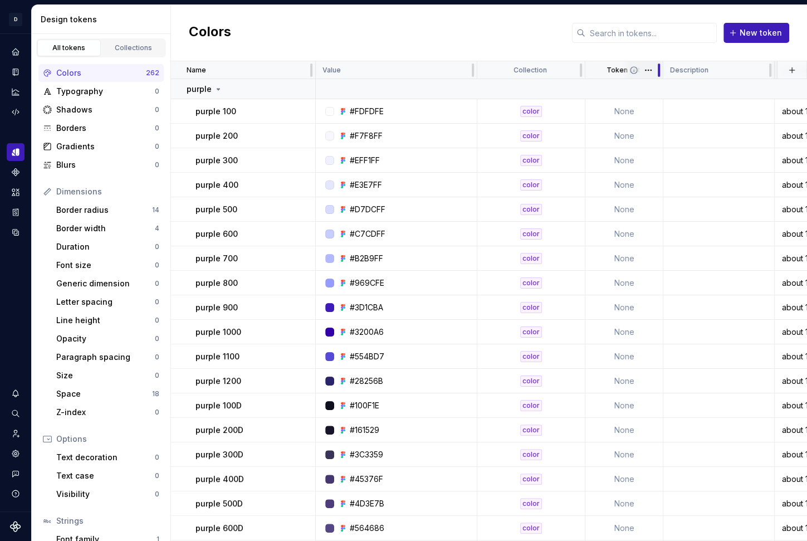
click at [655, 71] on div at bounding box center [659, 70] width 9 height 18
click at [651, 70] on html "D Copilot D Design system data Design tokens All tokens Collections Colors 262 …" at bounding box center [403, 270] width 807 height 541
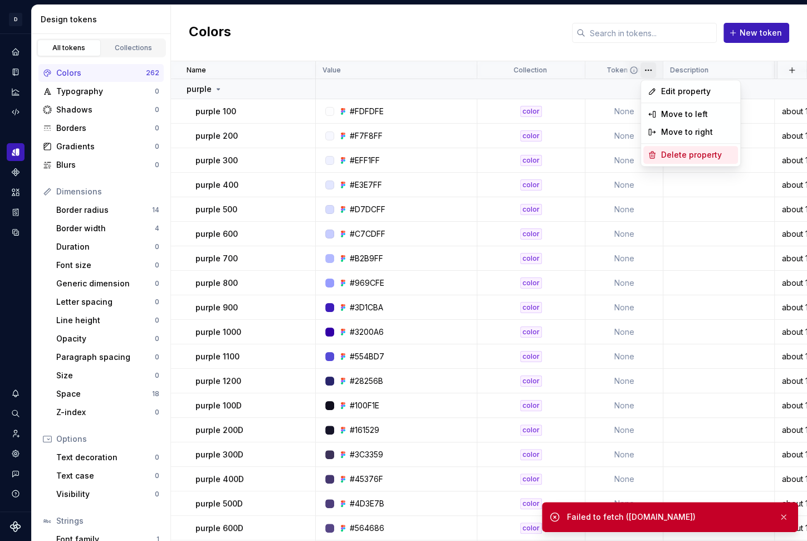
click at [665, 152] on div "Delete property" at bounding box center [697, 154] width 72 height 11
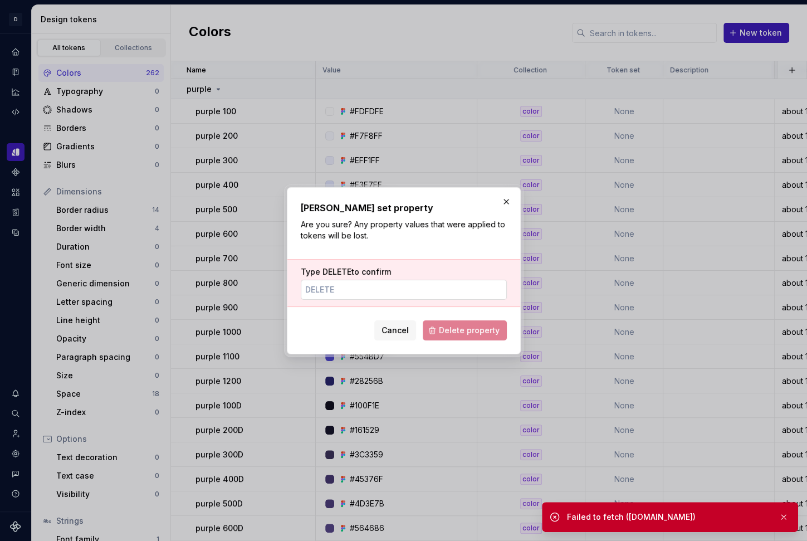
click at [389, 288] on input "Type DELETE to confirm" at bounding box center [404, 290] width 206 height 20
type input "DELETE"
click at [450, 332] on span "Delete property" at bounding box center [469, 330] width 61 height 11
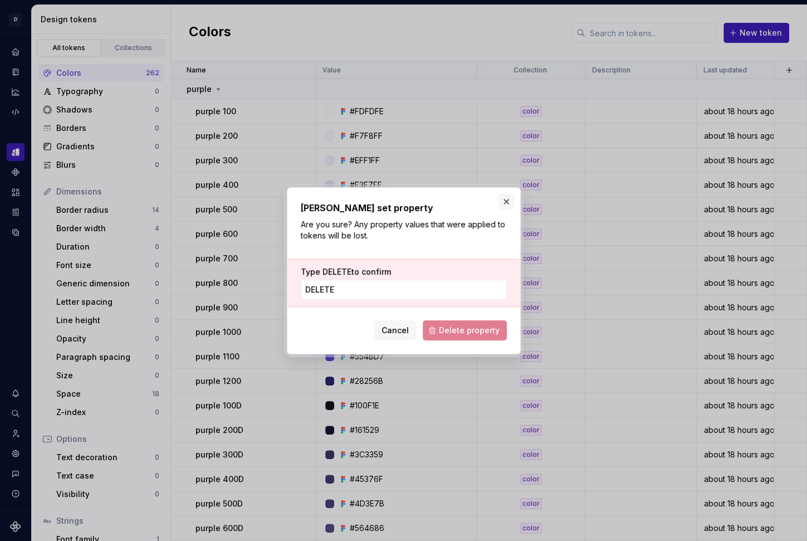
click at [506, 202] on button "button" at bounding box center [507, 202] width 16 height 16
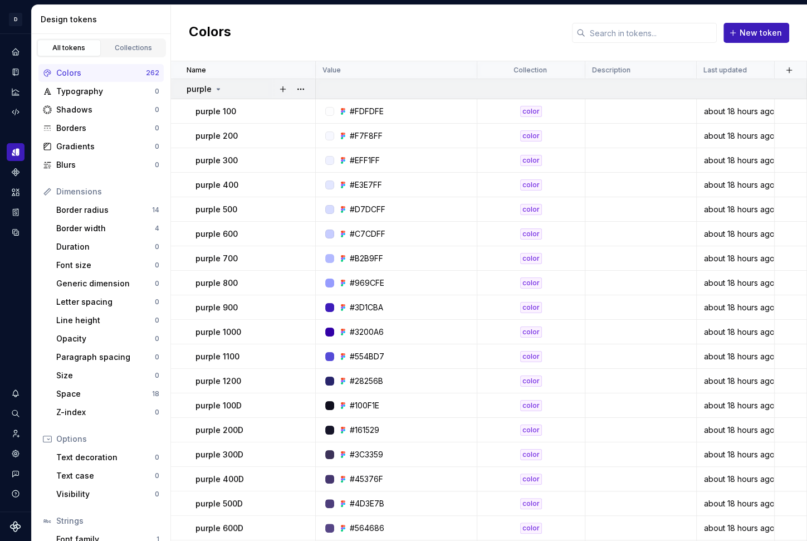
click at [210, 90] on p "purple" at bounding box center [199, 89] width 25 height 11
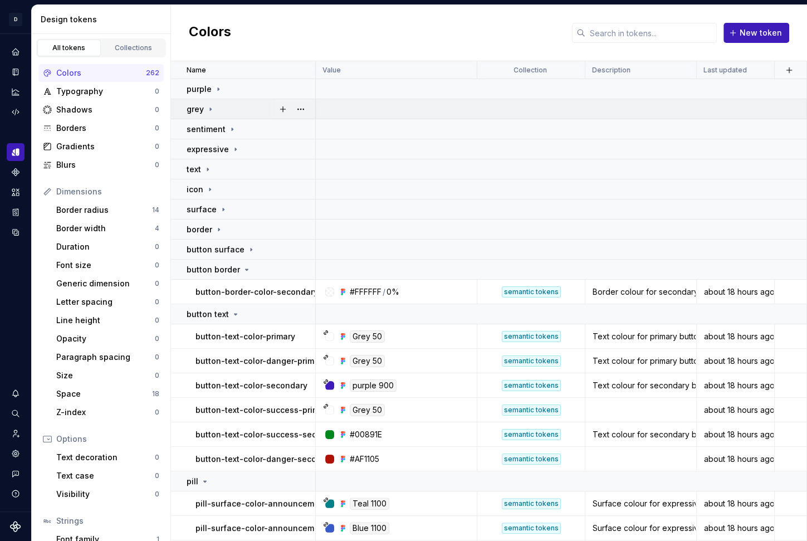
click at [211, 108] on icon at bounding box center [210, 109] width 1 height 3
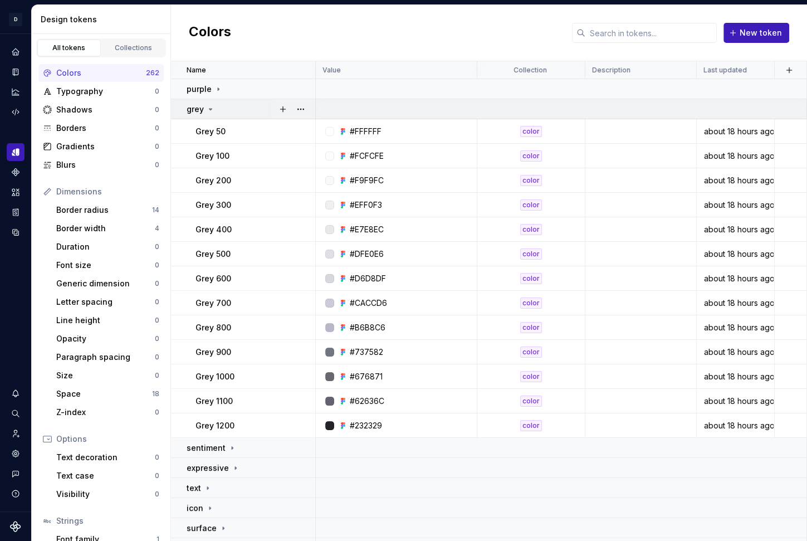
click at [211, 109] on icon at bounding box center [211, 109] width 3 height 1
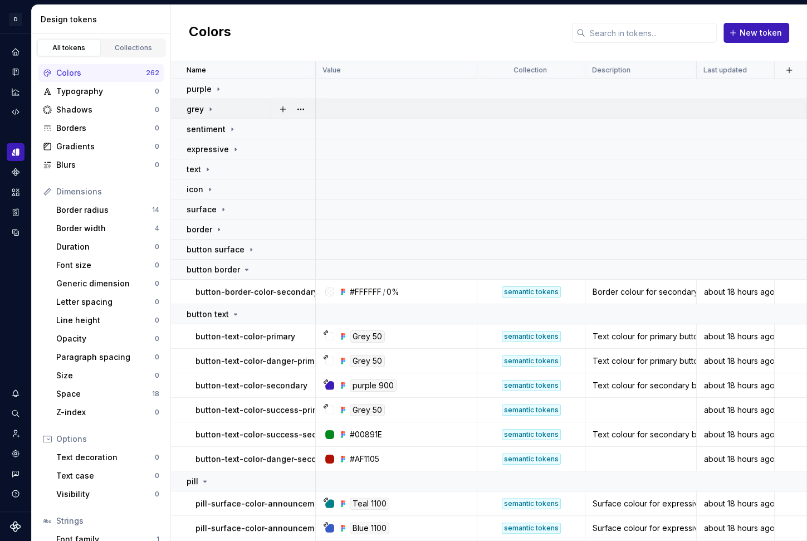
click at [208, 107] on icon at bounding box center [210, 109] width 9 height 9
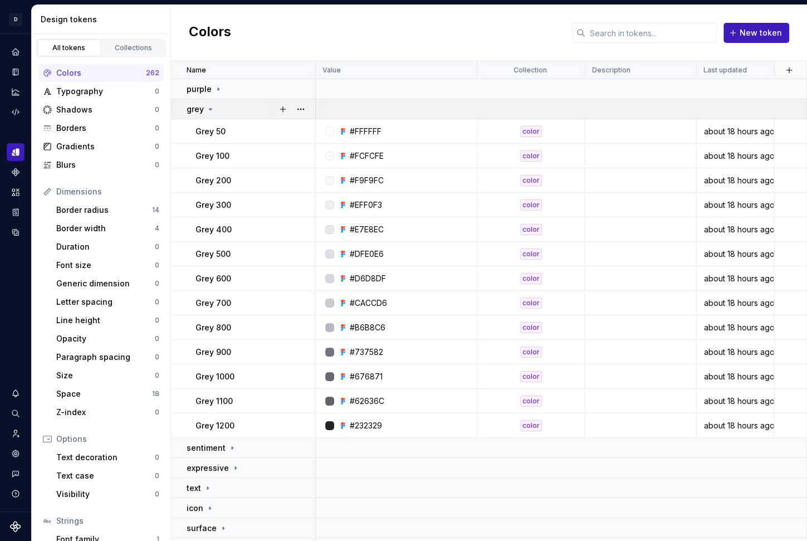
click at [208, 107] on icon at bounding box center [210, 109] width 9 height 9
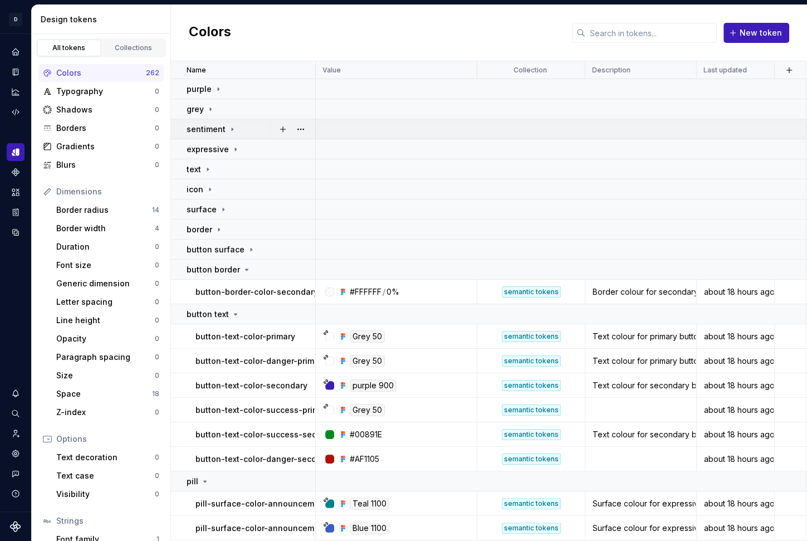
click at [230, 132] on icon at bounding box center [232, 129] width 9 height 9
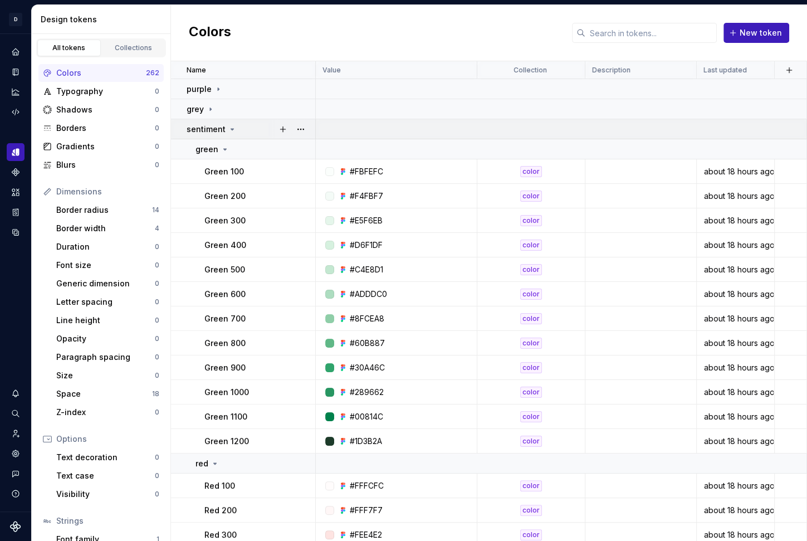
click at [230, 132] on icon at bounding box center [232, 129] width 9 height 9
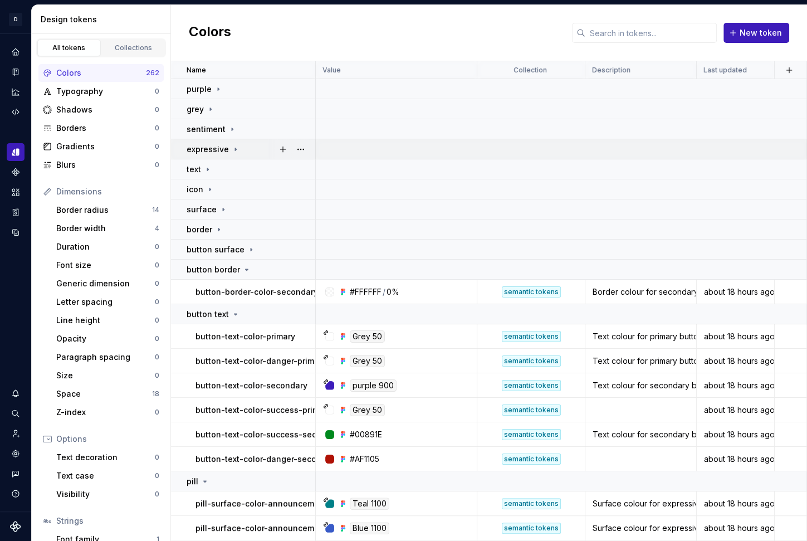
click at [232, 150] on icon at bounding box center [235, 149] width 9 height 9
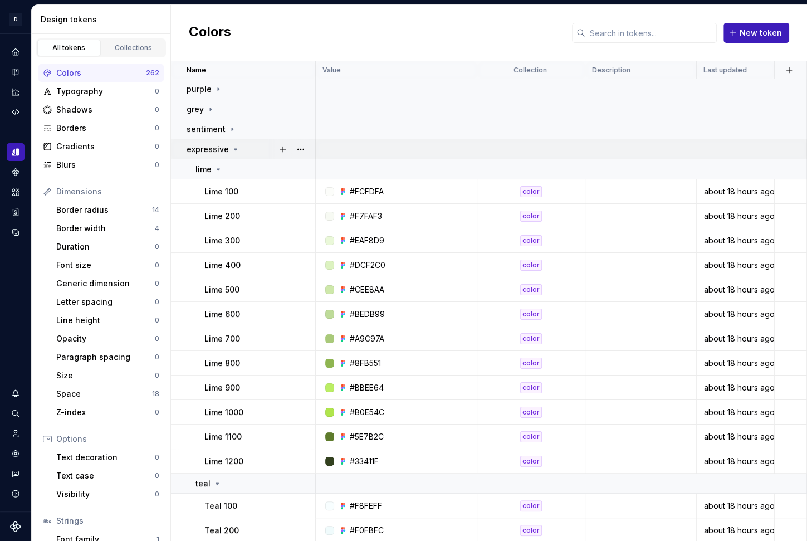
click at [232, 150] on icon at bounding box center [235, 149] width 9 height 9
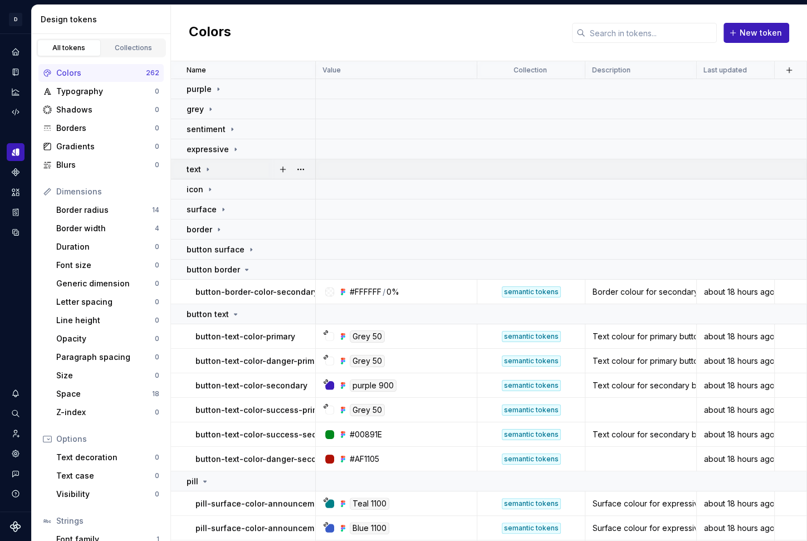
click at [202, 167] on div "text" at bounding box center [200, 169] width 26 height 11
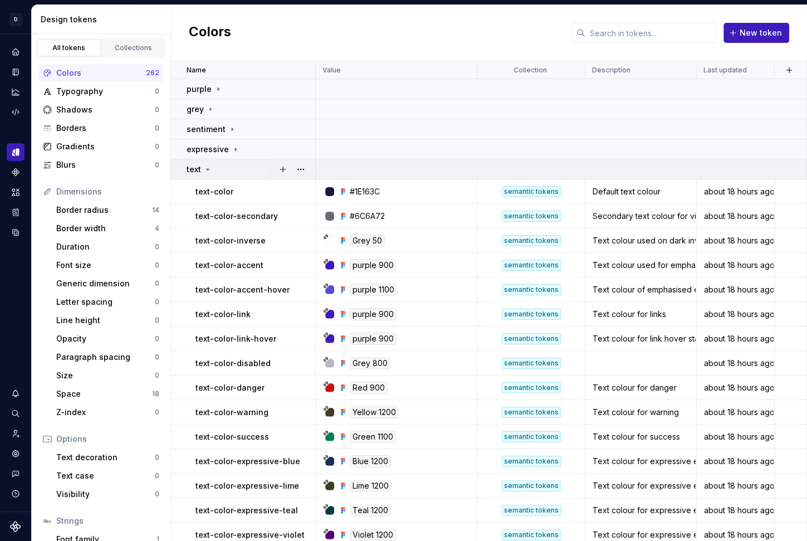
click at [203, 167] on icon at bounding box center [207, 169] width 9 height 9
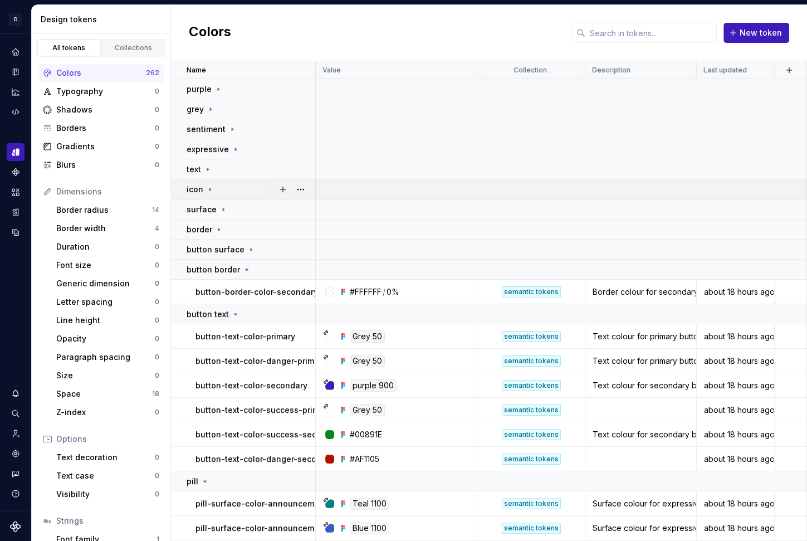
click at [210, 188] on icon at bounding box center [210, 189] width 1 height 3
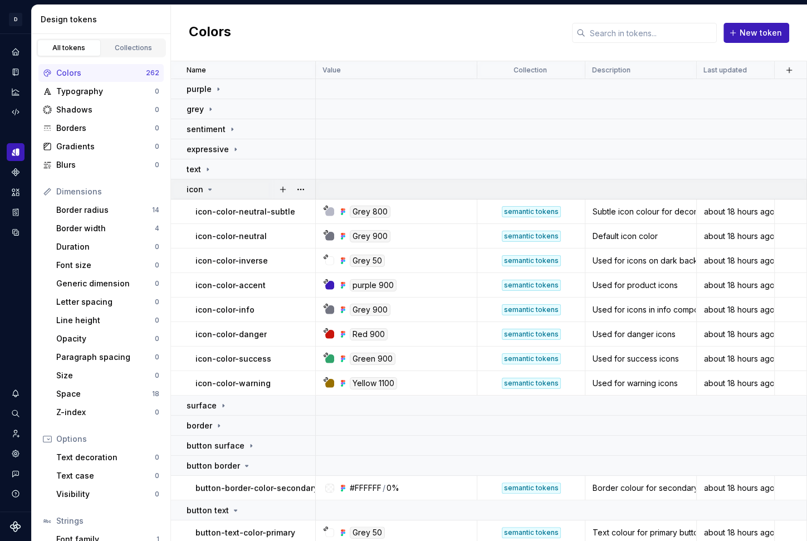
click at [209, 189] on icon at bounding box center [210, 189] width 3 height 1
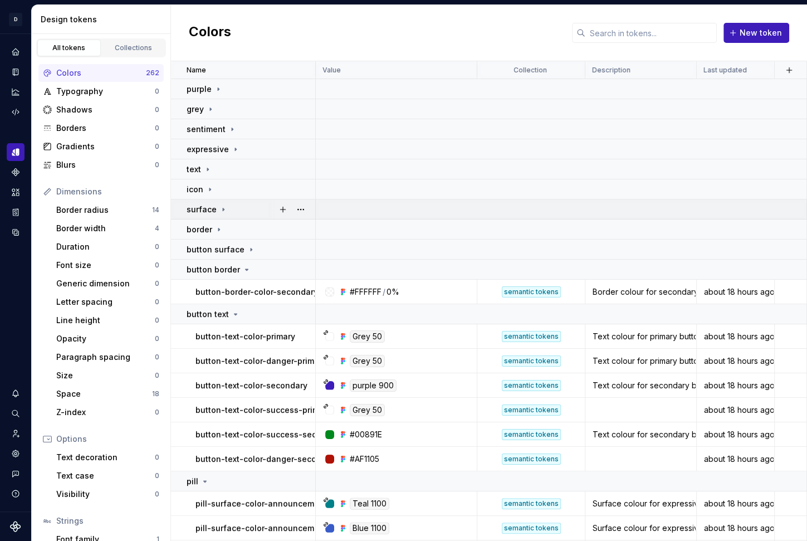
click at [219, 208] on icon at bounding box center [223, 209] width 9 height 9
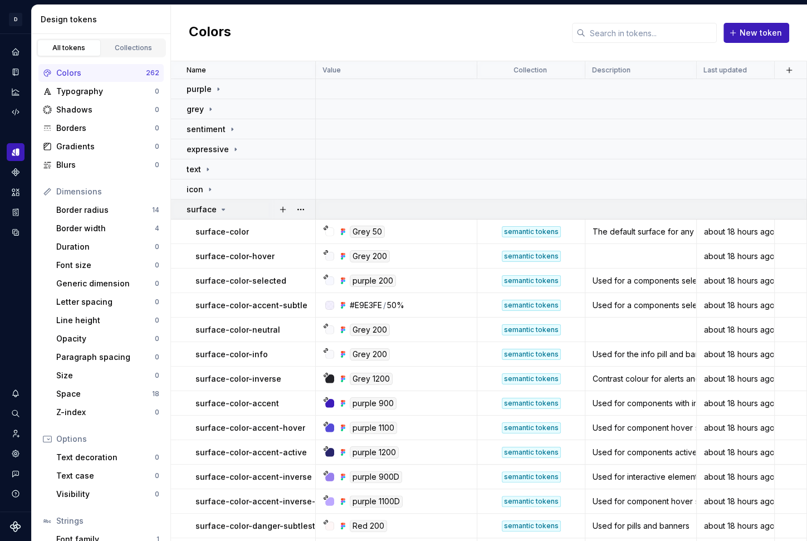
click at [219, 208] on icon at bounding box center [223, 209] width 9 height 9
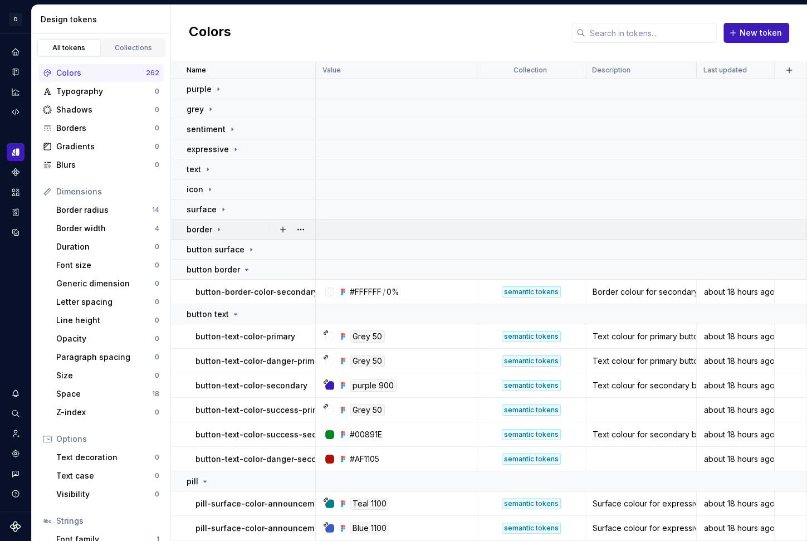
click at [215, 227] on icon at bounding box center [219, 229] width 9 height 9
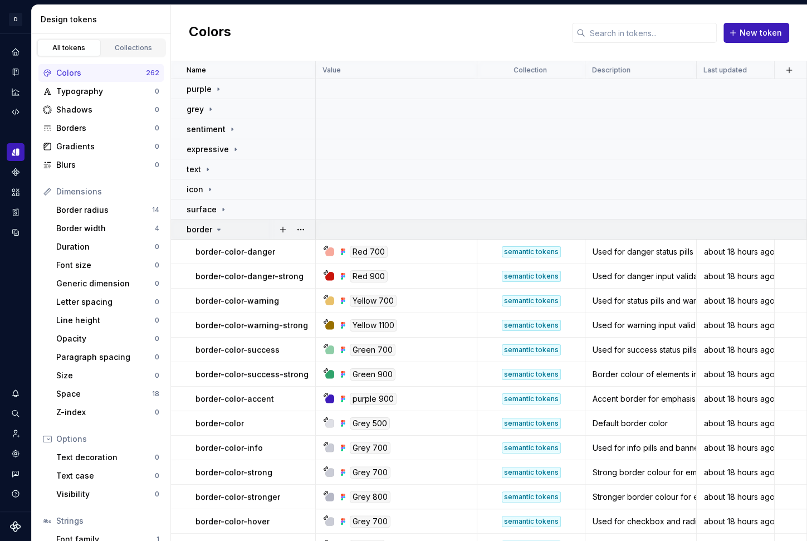
click at [215, 229] on icon at bounding box center [219, 229] width 9 height 9
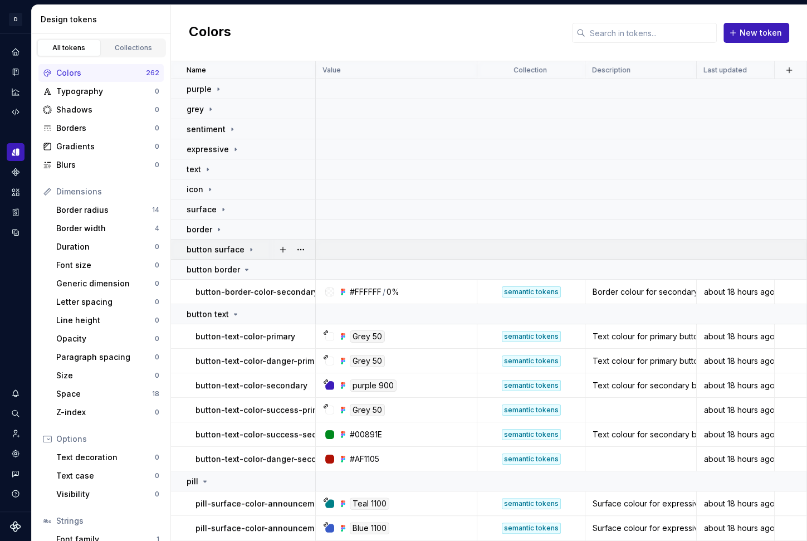
click at [250, 251] on icon at bounding box center [251, 249] width 9 height 9
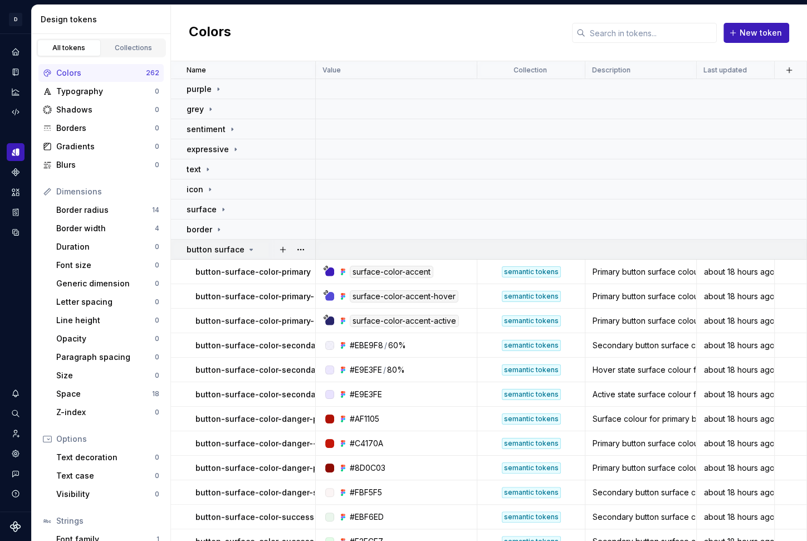
click at [249, 250] on icon at bounding box center [251, 249] width 9 height 9
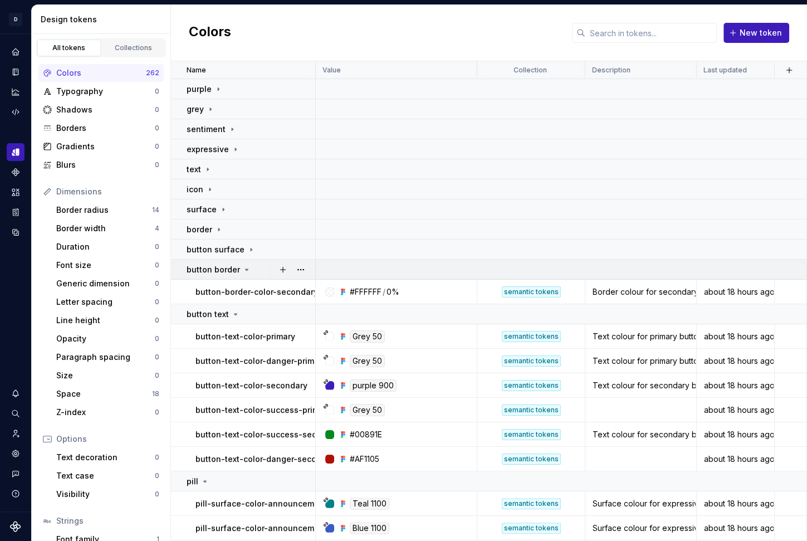
click at [242, 267] on icon at bounding box center [246, 269] width 9 height 9
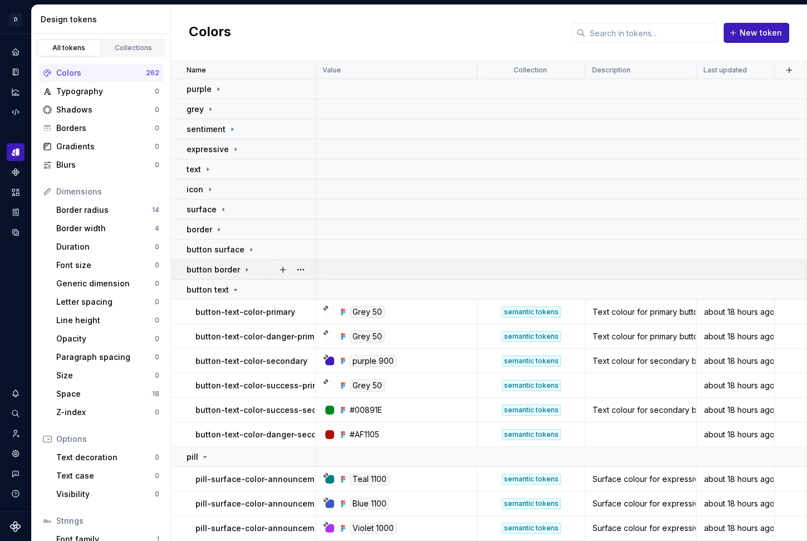
click at [242, 267] on icon at bounding box center [246, 269] width 9 height 9
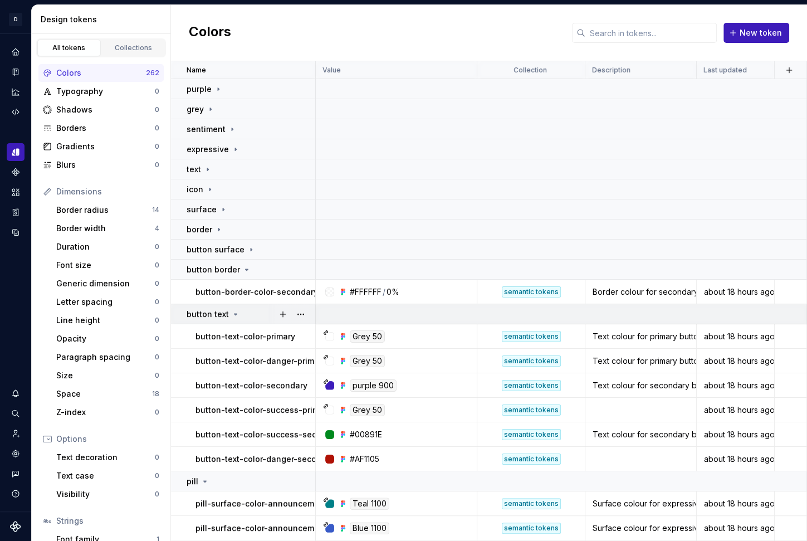
click at [235, 314] on icon at bounding box center [236, 314] width 3 height 1
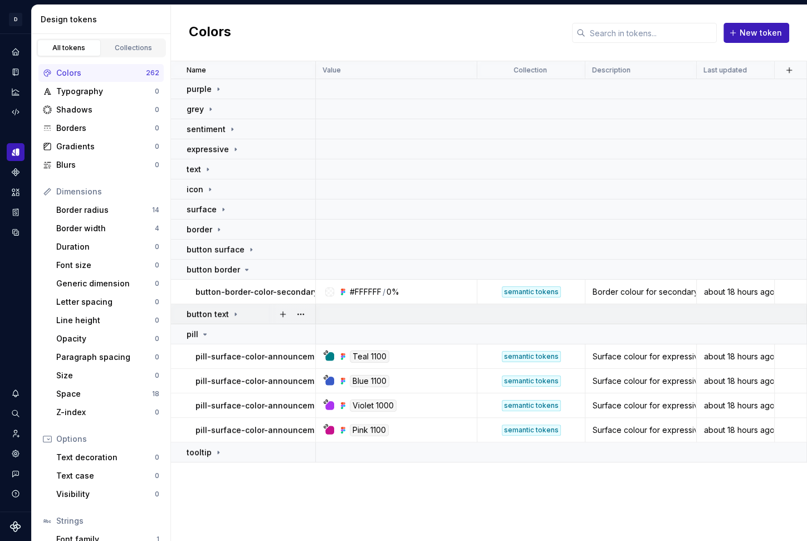
click at [235, 314] on icon at bounding box center [235, 314] width 1 height 3
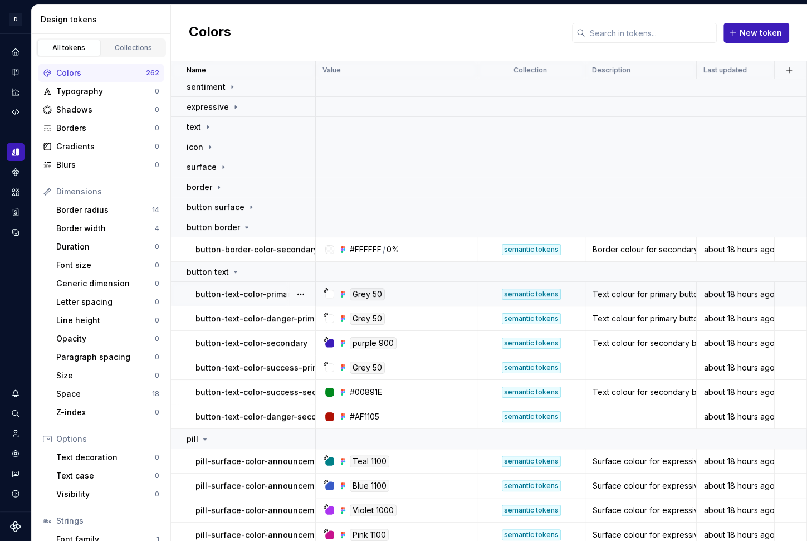
scroll to position [68, 0]
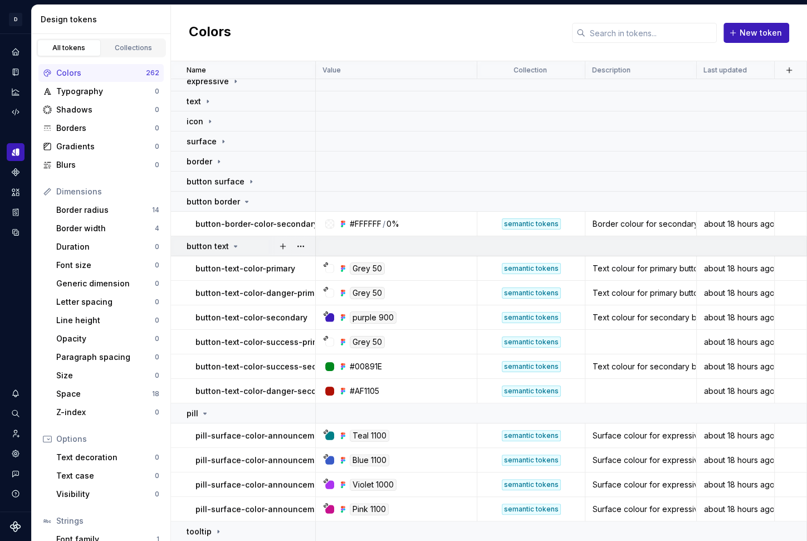
click at [235, 246] on icon at bounding box center [236, 246] width 3 height 1
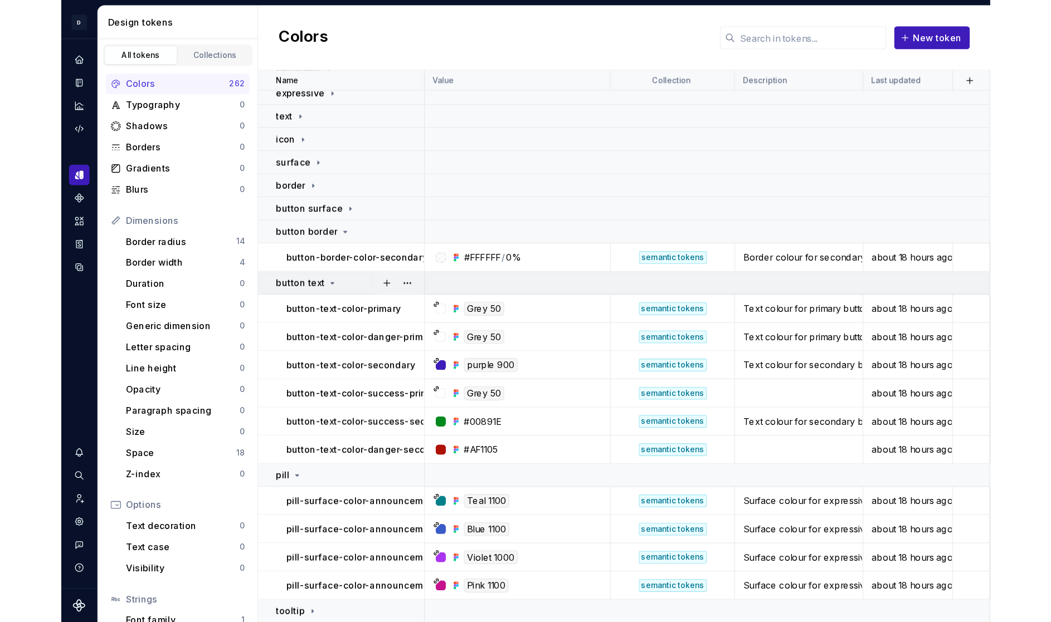
scroll to position [0, 0]
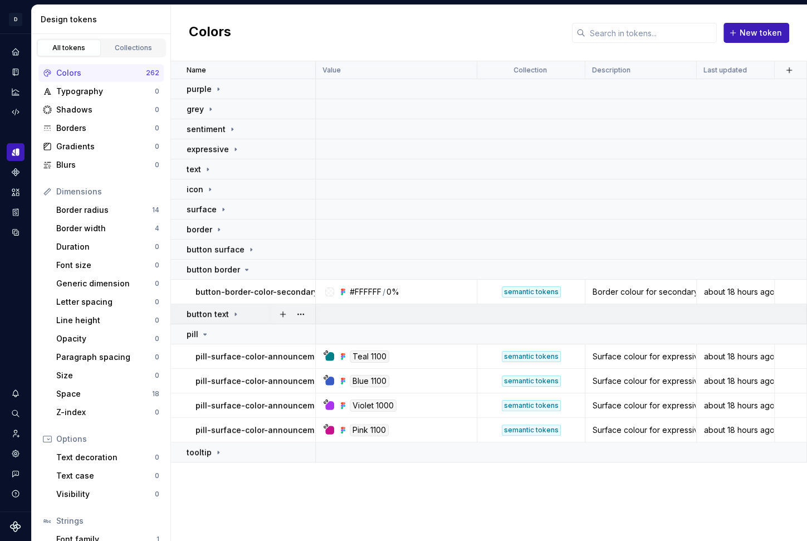
click at [235, 314] on icon at bounding box center [235, 314] width 1 height 3
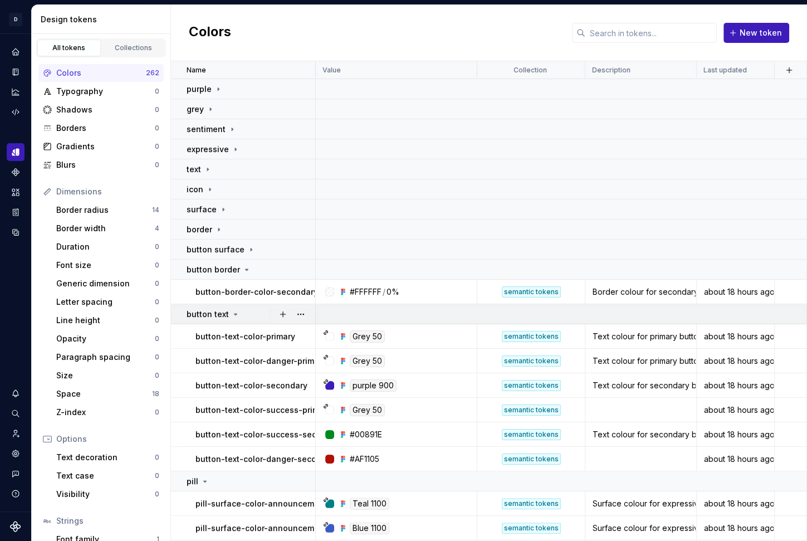
click at [235, 314] on icon at bounding box center [236, 314] width 3 height 1
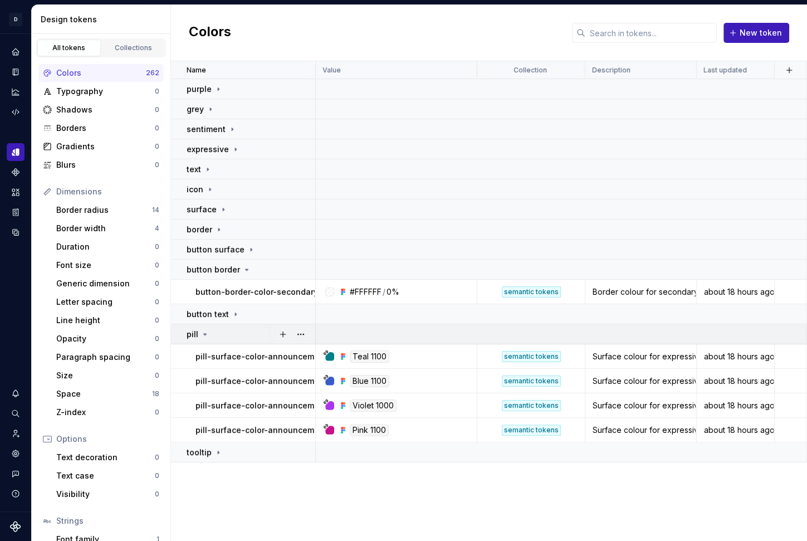
click at [198, 330] on div "pill" at bounding box center [198, 334] width 23 height 11
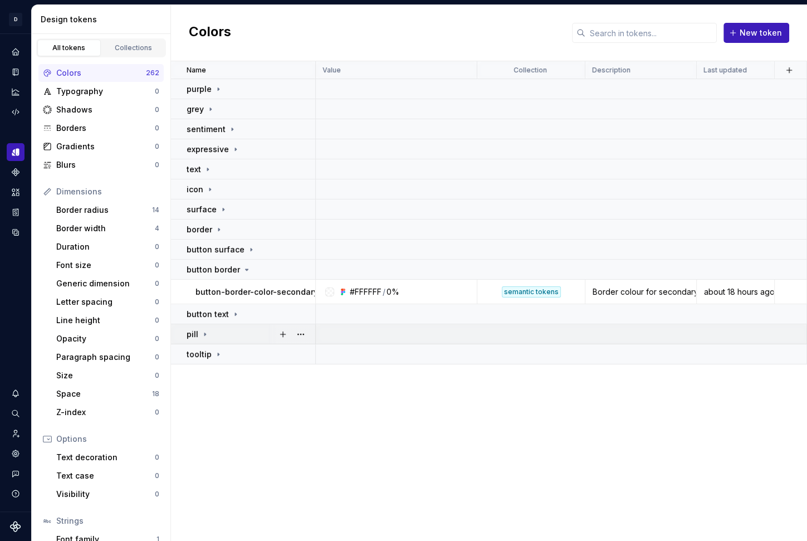
click at [198, 330] on div "pill" at bounding box center [198, 334] width 23 height 11
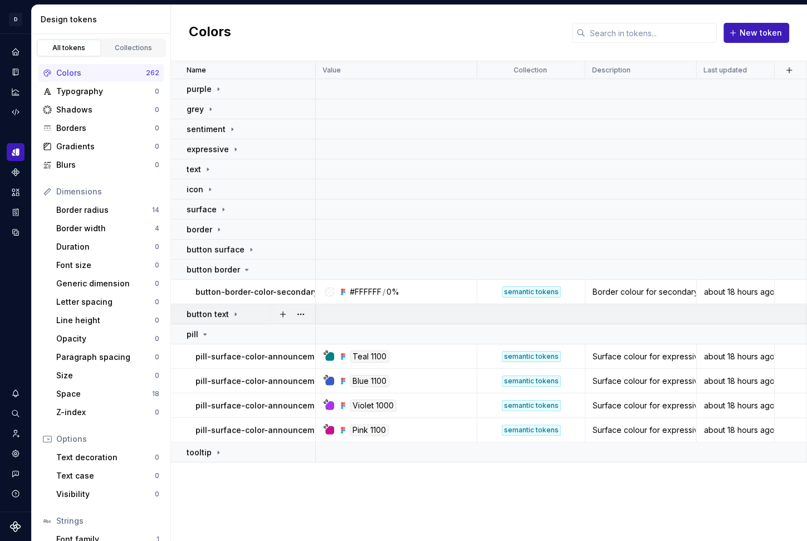
click at [235, 314] on icon at bounding box center [235, 314] width 1 height 3
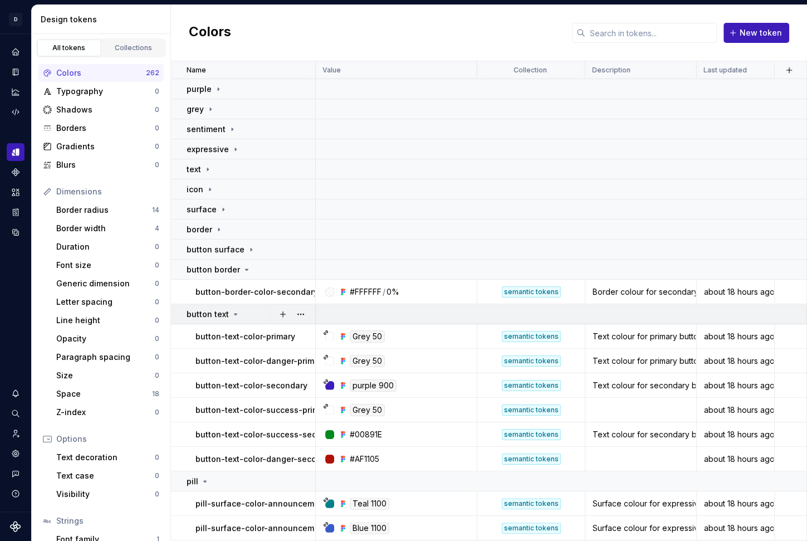
click at [231, 313] on icon at bounding box center [235, 314] width 9 height 9
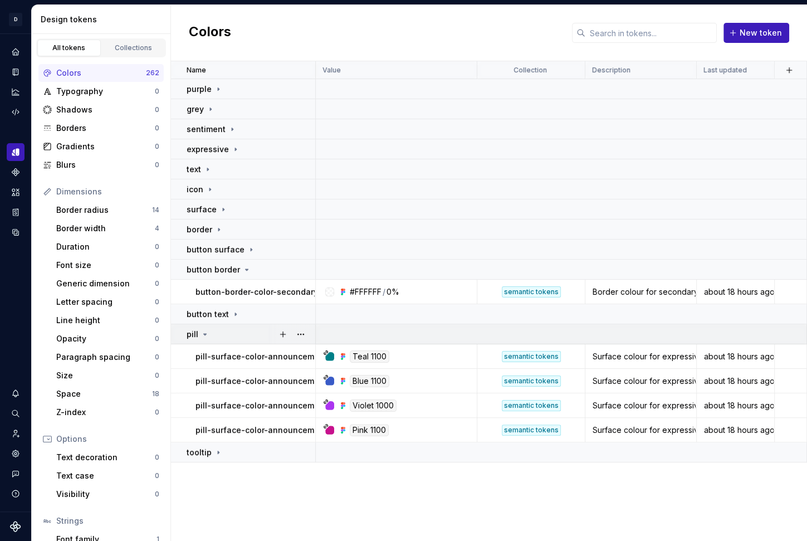
click at [202, 332] on icon at bounding box center [205, 334] width 9 height 9
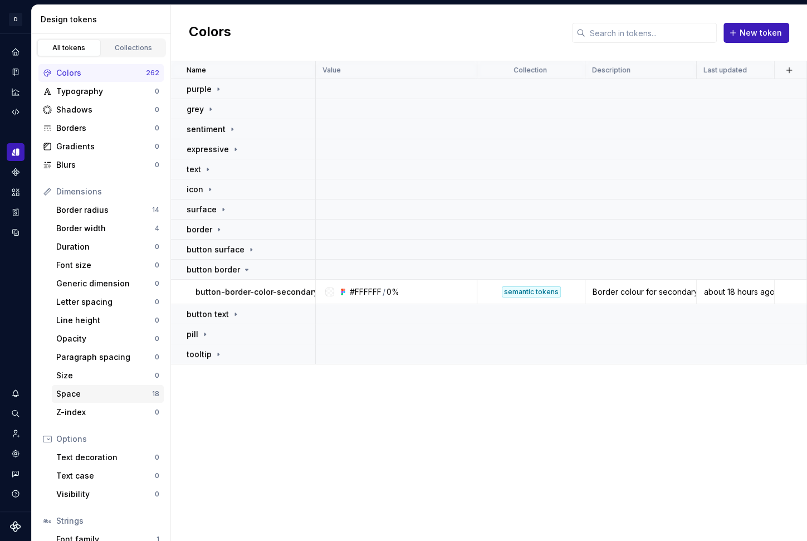
click at [118, 391] on div "Space" at bounding box center [104, 393] width 96 height 11
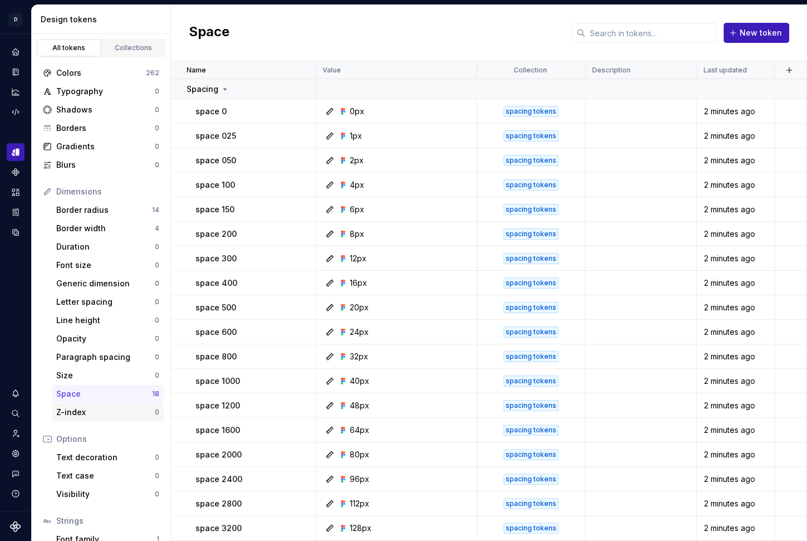
click at [117, 413] on div "Z-index" at bounding box center [105, 412] width 99 height 11
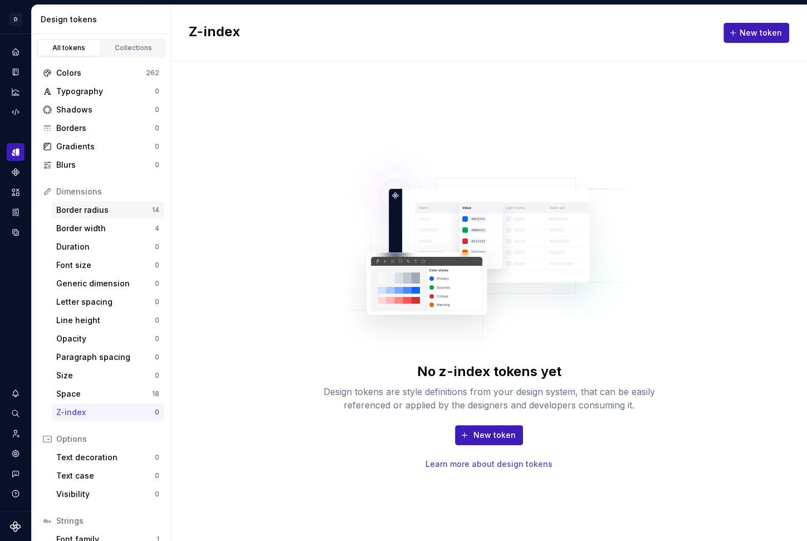
click at [143, 215] on div "Border radius 14" at bounding box center [108, 210] width 112 height 18
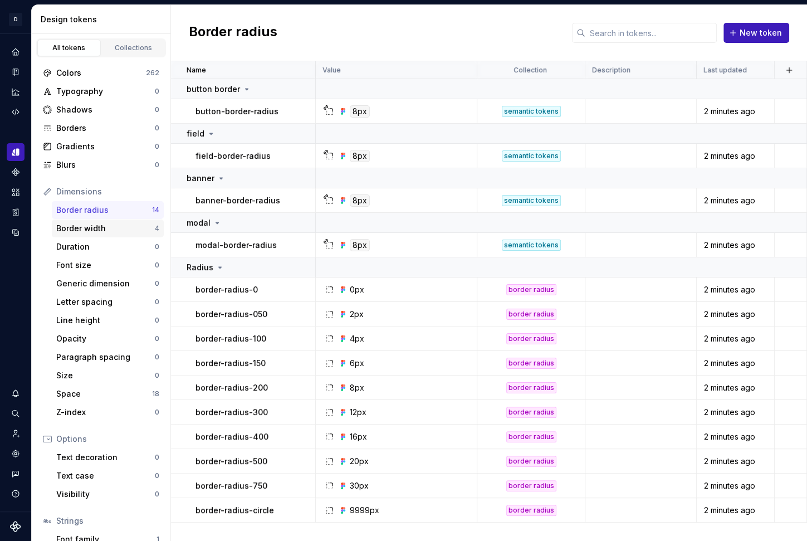
click at [140, 228] on div "Border width" at bounding box center [105, 228] width 99 height 11
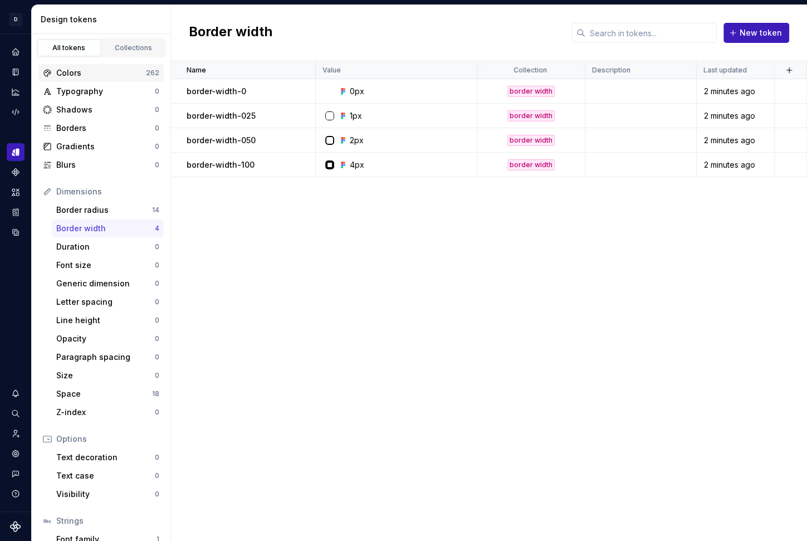
click at [101, 75] on div "Colors" at bounding box center [101, 72] width 90 height 11
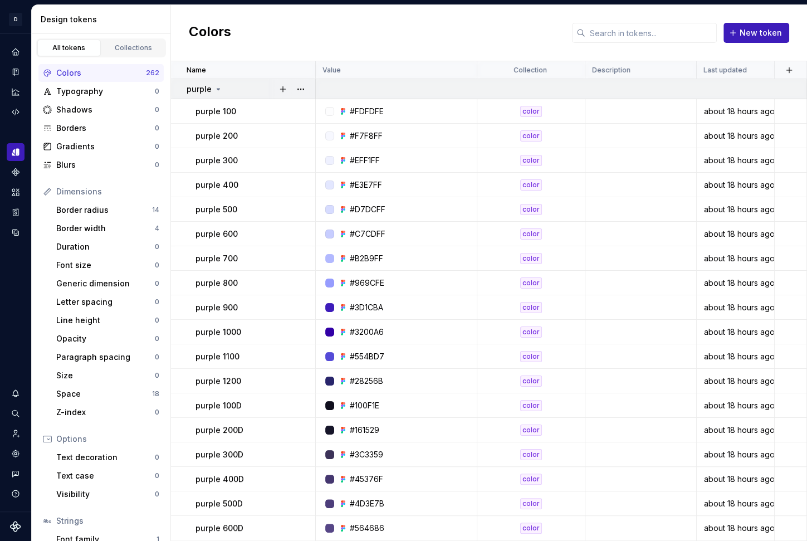
click at [216, 87] on icon at bounding box center [218, 89] width 9 height 9
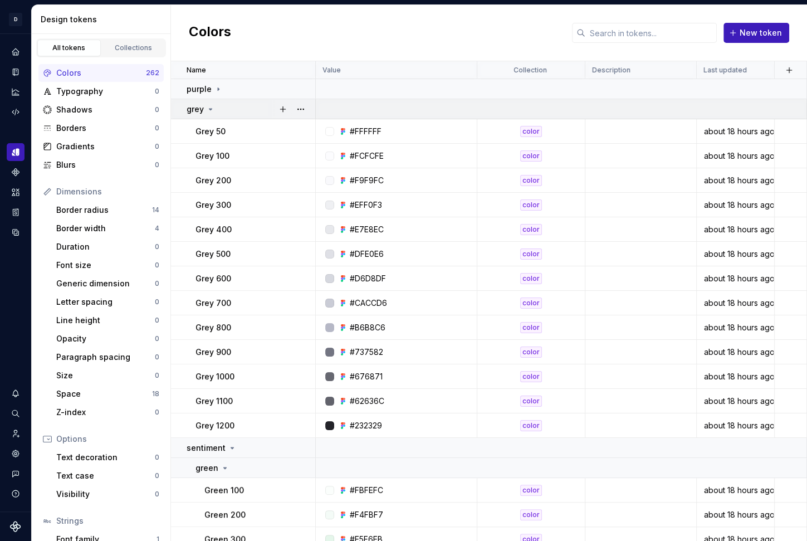
click at [211, 106] on icon at bounding box center [210, 109] width 9 height 9
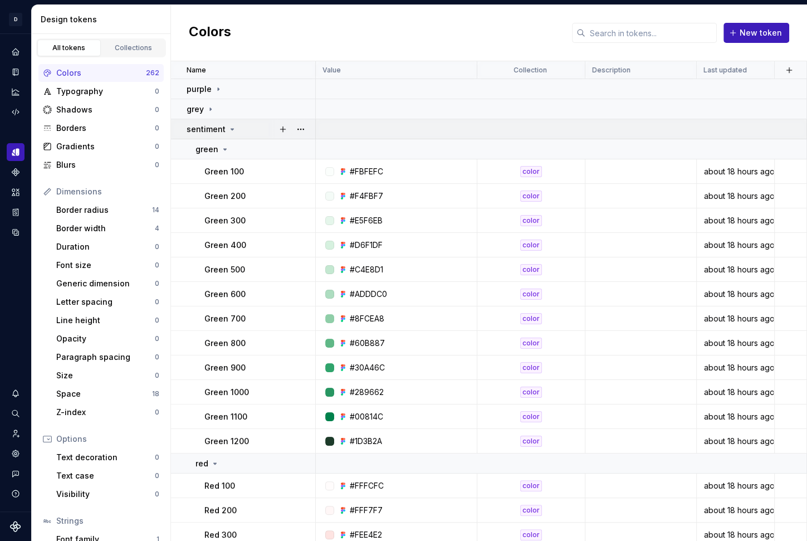
click at [228, 127] on icon at bounding box center [232, 129] width 9 height 9
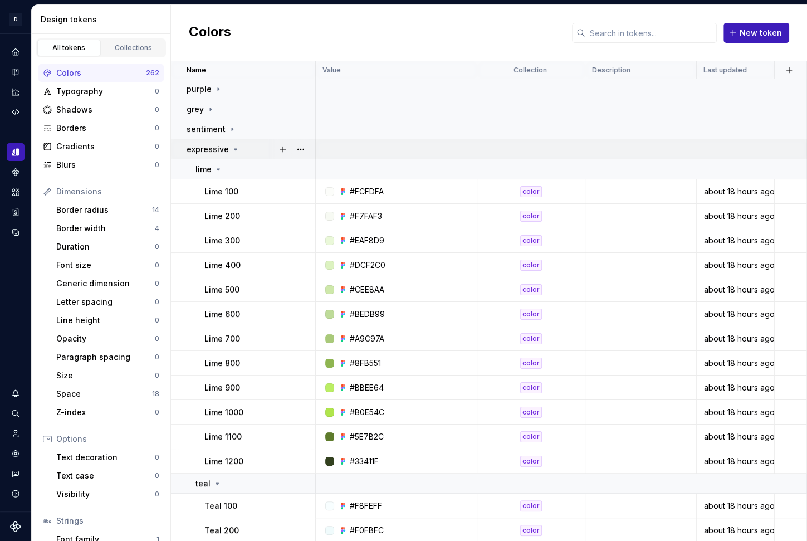
click at [231, 149] on icon at bounding box center [235, 149] width 9 height 9
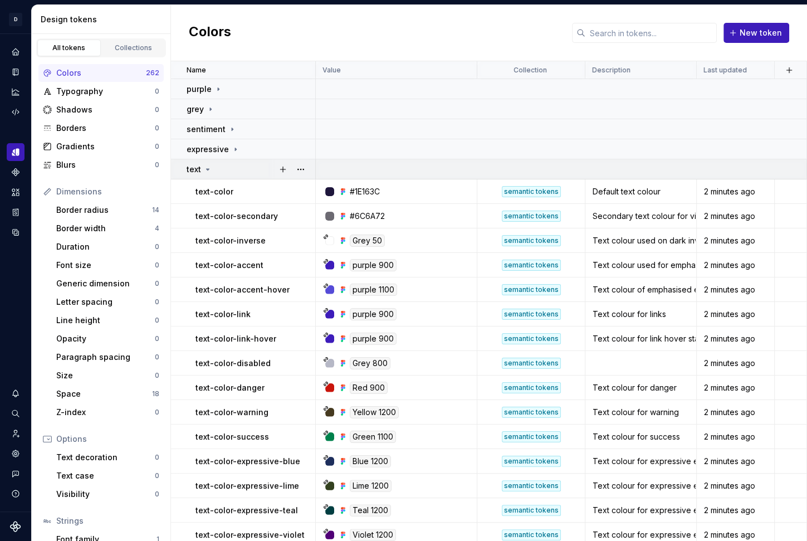
click at [207, 169] on icon at bounding box center [208, 169] width 3 height 1
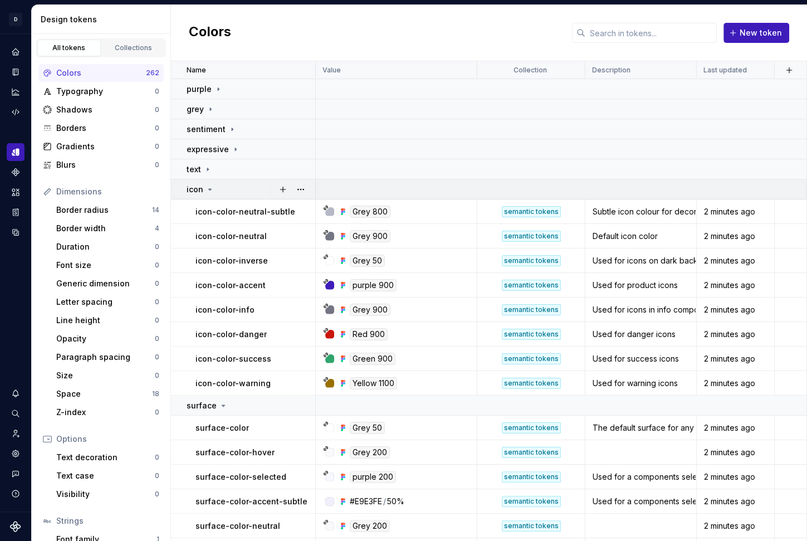
click at [210, 190] on icon at bounding box center [210, 189] width 9 height 9
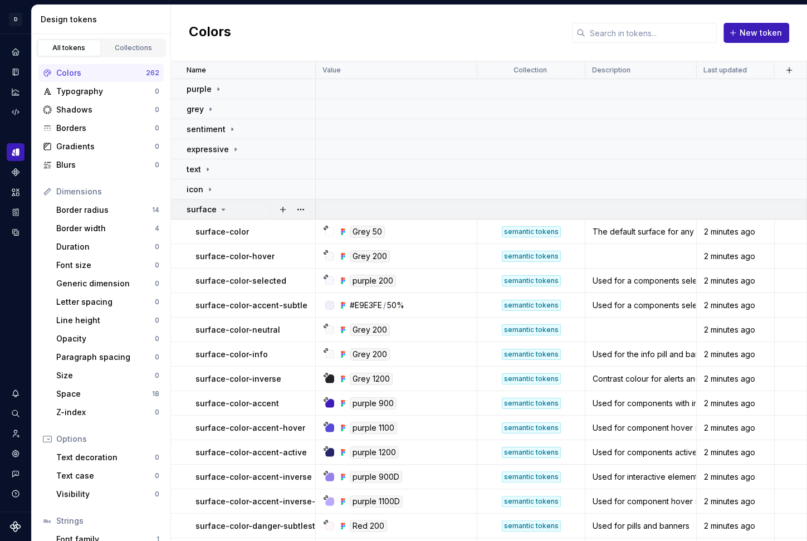
click at [221, 211] on icon at bounding box center [223, 209] width 9 height 9
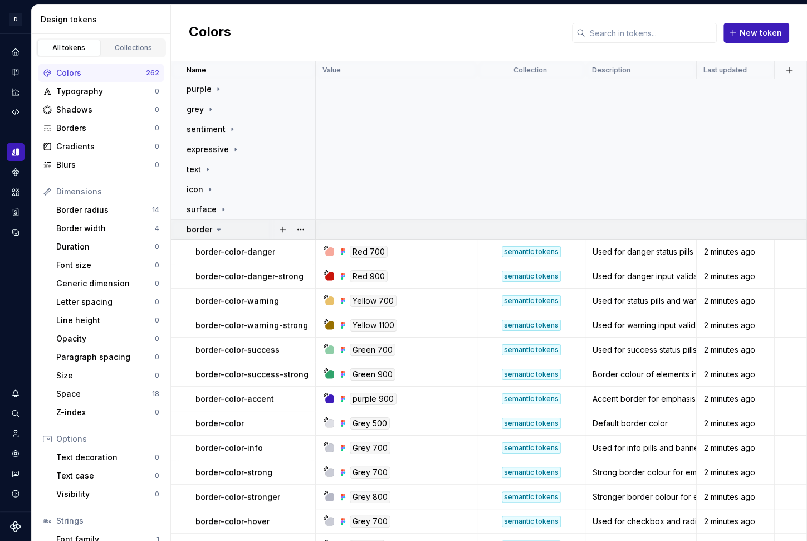
click at [220, 229] on icon at bounding box center [219, 229] width 9 height 9
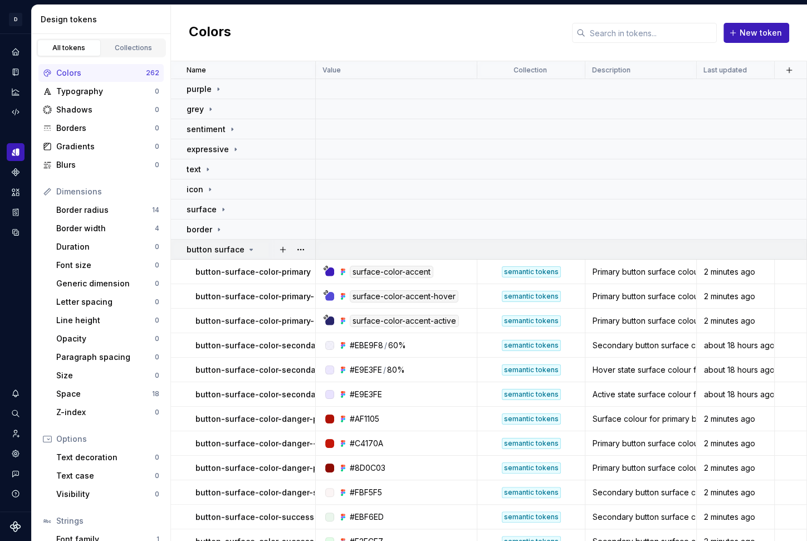
click at [244, 254] on div "button surface" at bounding box center [221, 249] width 69 height 11
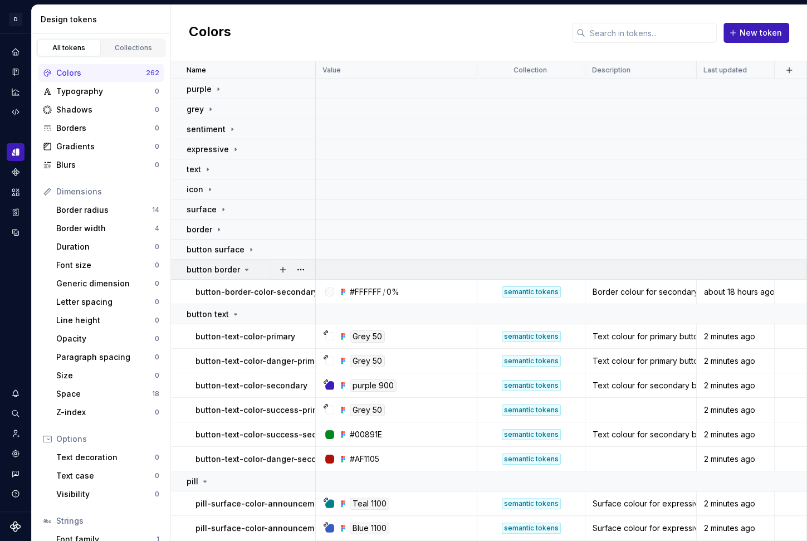
click at [244, 273] on icon at bounding box center [246, 269] width 9 height 9
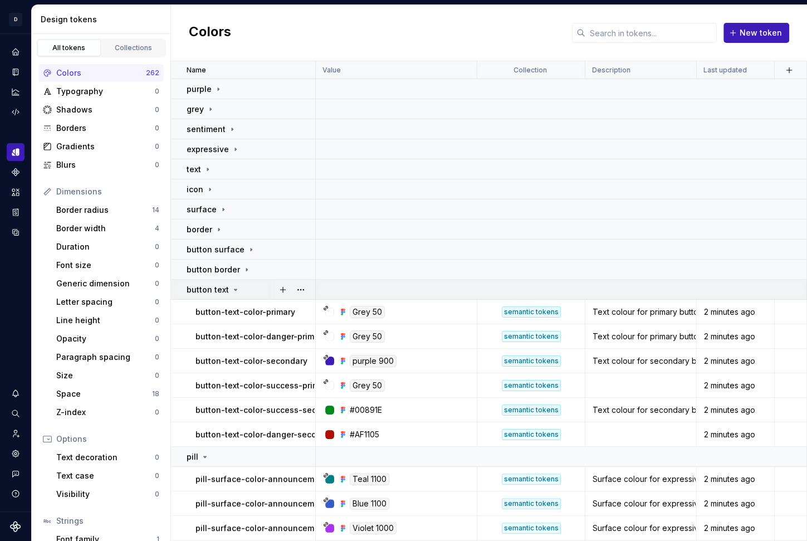
click at [235, 289] on icon at bounding box center [236, 289] width 3 height 1
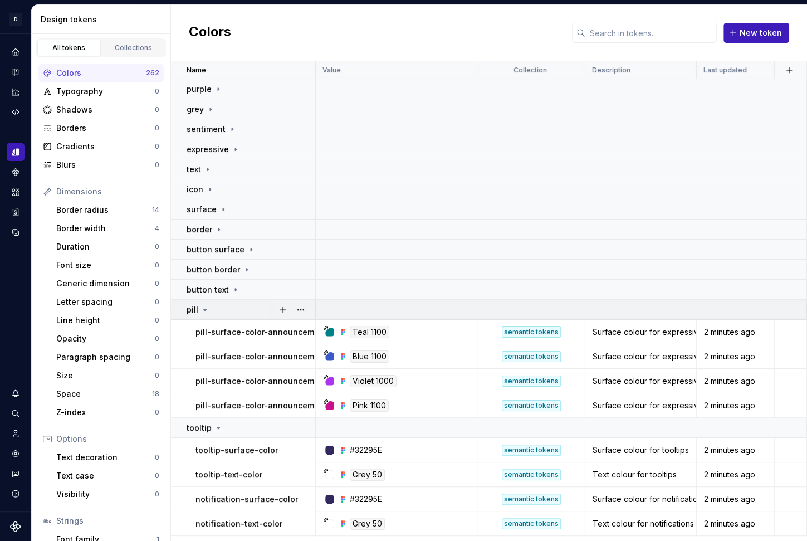
click at [204, 308] on icon at bounding box center [205, 309] width 9 height 9
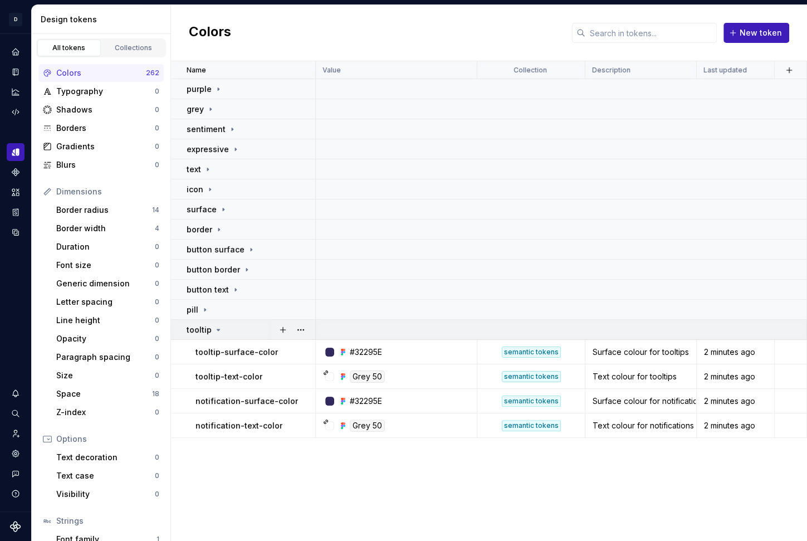
click at [216, 330] on icon at bounding box center [218, 329] width 9 height 9
